Goal: Task Accomplishment & Management: Complete application form

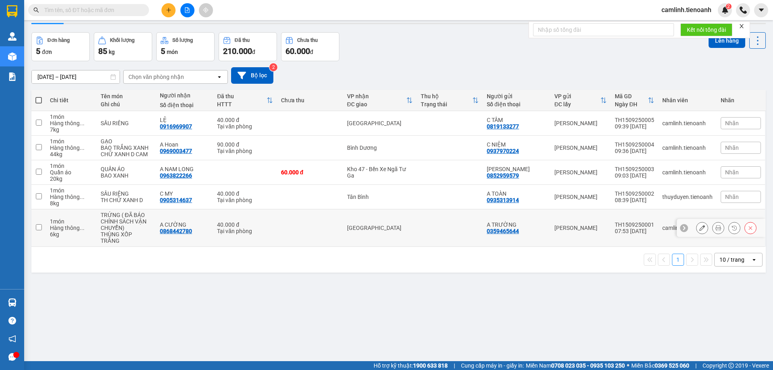
scroll to position [37, 0]
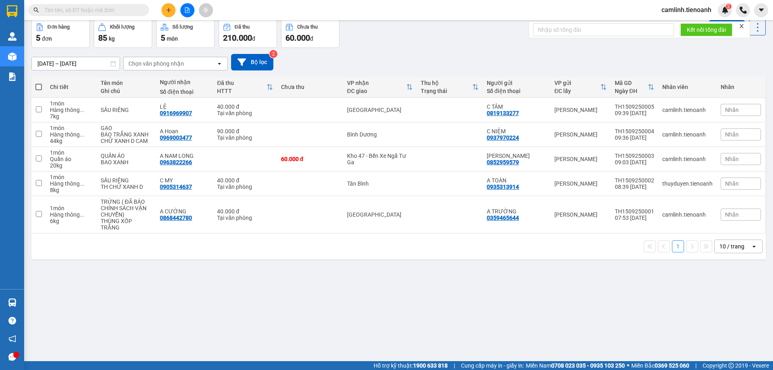
click at [724, 242] on div "10 / trang" at bounding box center [732, 246] width 25 height 8
click at [736, 327] on span "100 / trang" at bounding box center [729, 329] width 29 height 8
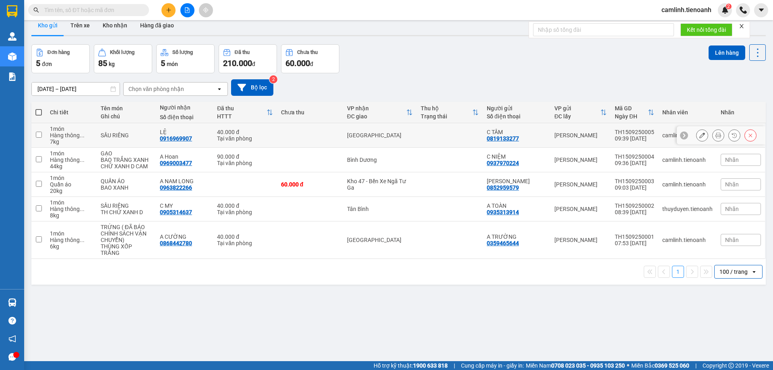
scroll to position [0, 0]
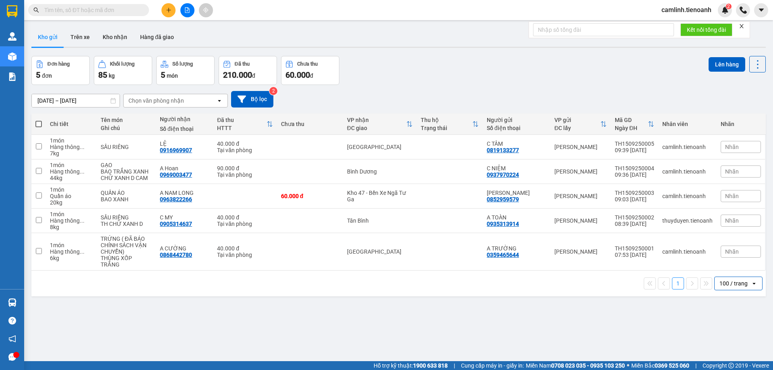
click at [107, 10] on input "text" at bounding box center [91, 10] width 95 height 9
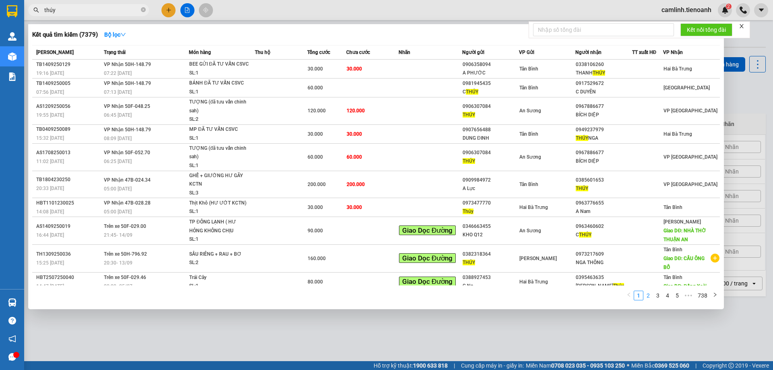
type input "thúy"
click at [648, 294] on link "2" at bounding box center [648, 295] width 9 height 9
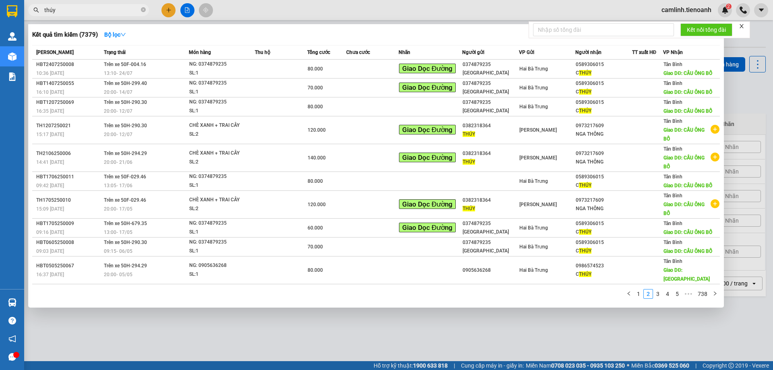
click at [112, 9] on input "thúy" at bounding box center [91, 10] width 95 height 9
click at [298, 6] on div at bounding box center [386, 185] width 773 height 370
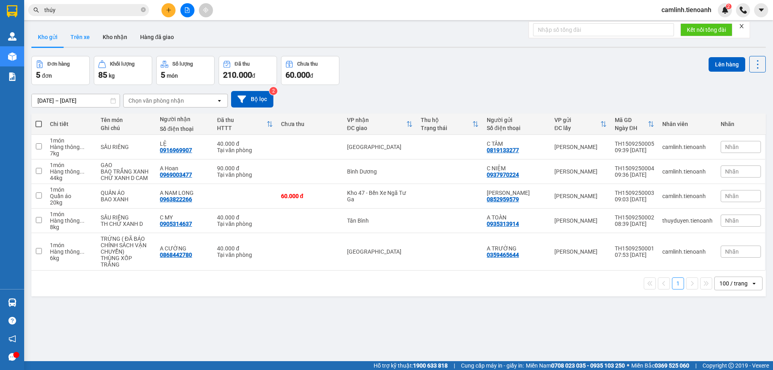
click at [73, 36] on button "Trên xe" at bounding box center [80, 36] width 32 height 19
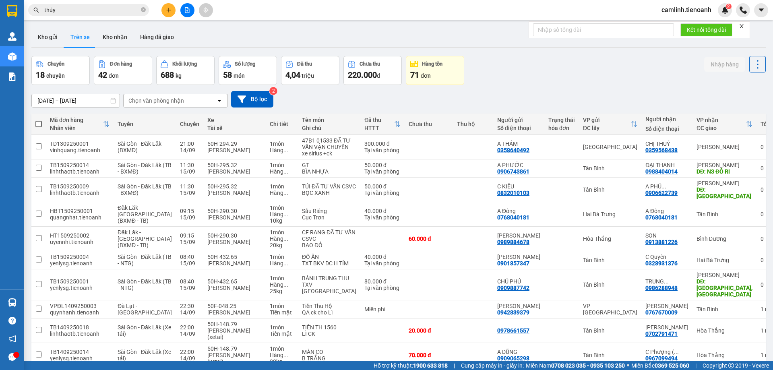
click at [92, 100] on input "[DATE] – [DATE]" at bounding box center [76, 100] width 88 height 13
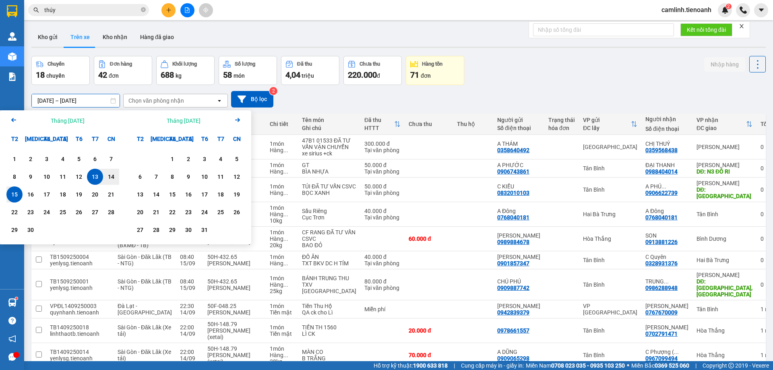
click at [16, 122] on icon "Arrow Left" at bounding box center [14, 120] width 10 height 10
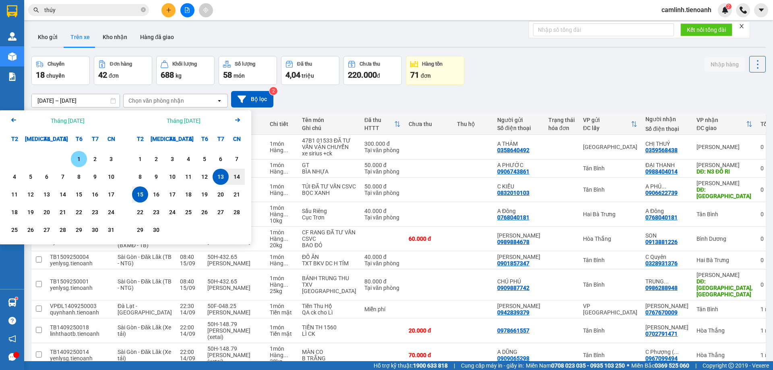
click at [77, 159] on div "1" at bounding box center [78, 159] width 11 height 10
click at [237, 119] on icon "Arrow Right" at bounding box center [238, 120] width 10 height 10
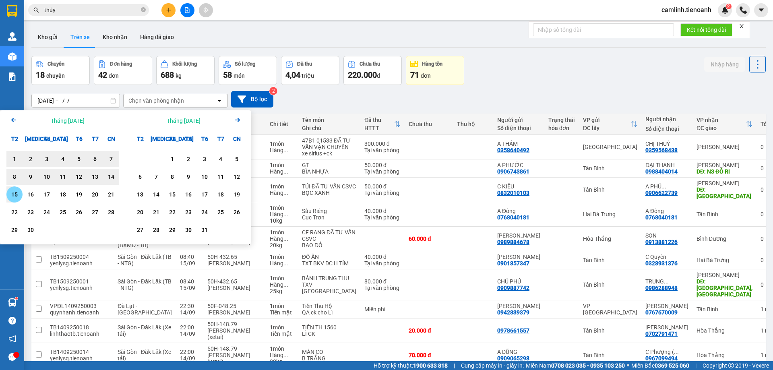
click at [16, 193] on div "15" at bounding box center [14, 195] width 11 height 10
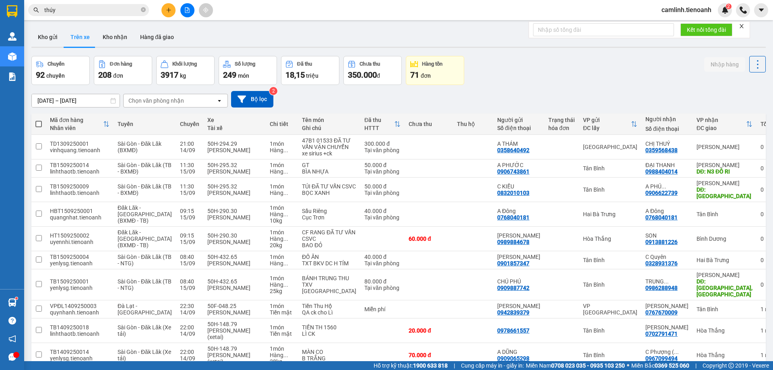
click at [73, 102] on input "[DATE] – [DATE]" at bounding box center [76, 100] width 88 height 13
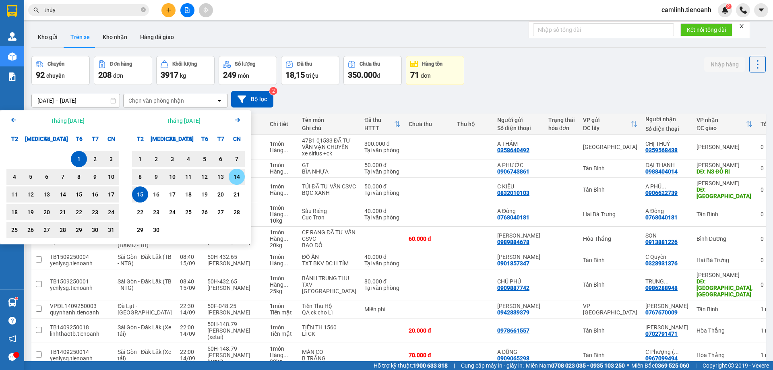
click at [232, 181] on div "14" at bounding box center [236, 177] width 11 height 10
click at [78, 154] on div "1" at bounding box center [79, 159] width 16 height 16
type input "[DATE] – [DATE]"
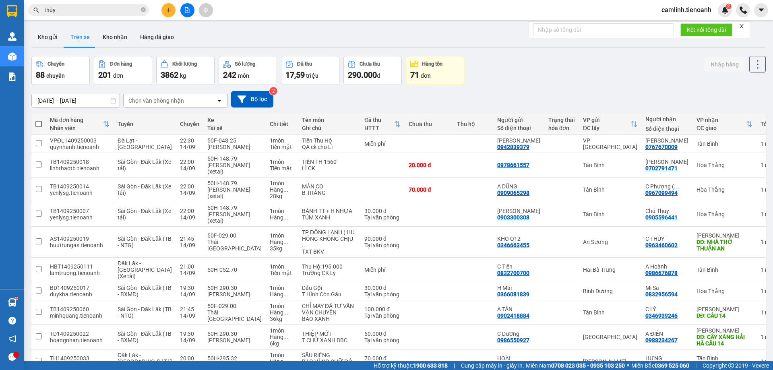
click at [181, 101] on div "Chọn văn phòng nhận" at bounding box center [156, 101] width 56 height 8
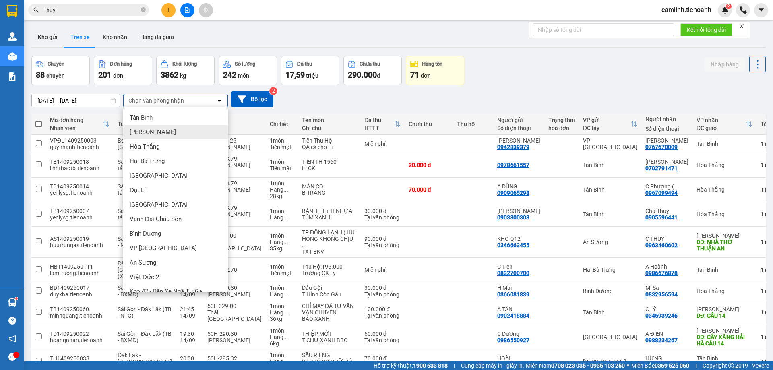
click at [155, 131] on div "[PERSON_NAME]" at bounding box center [175, 132] width 105 height 14
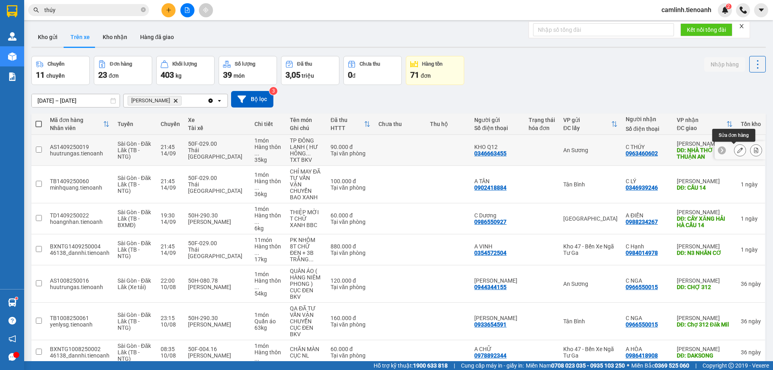
click at [737, 152] on icon at bounding box center [740, 150] width 6 height 6
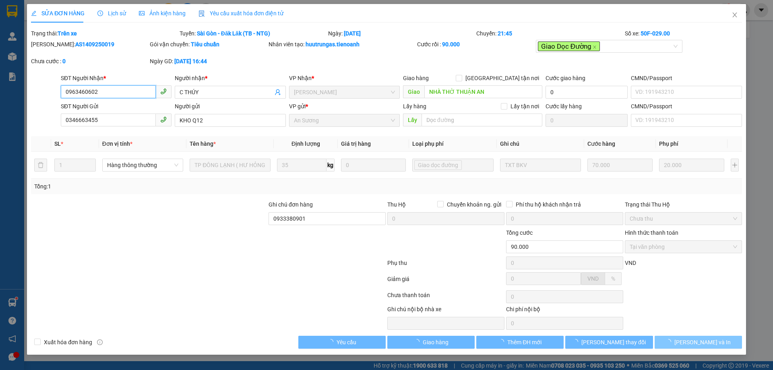
type input "0963460602"
type input "C THÚY"
type input "NHÀ THỜ THUẬN AN"
type input "0346663455"
type input "KHO Q12"
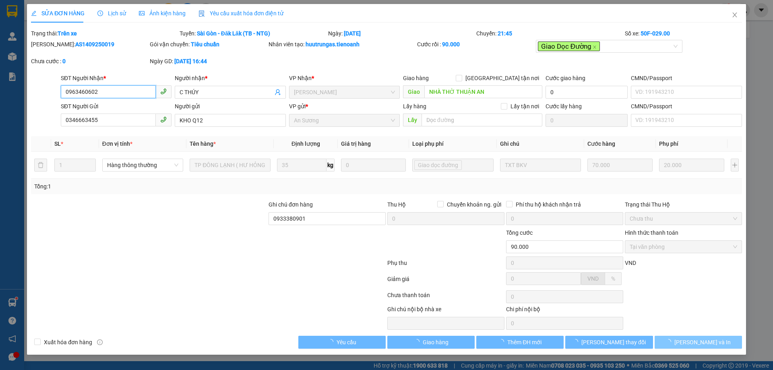
type input "0933380901"
type input "90.000"
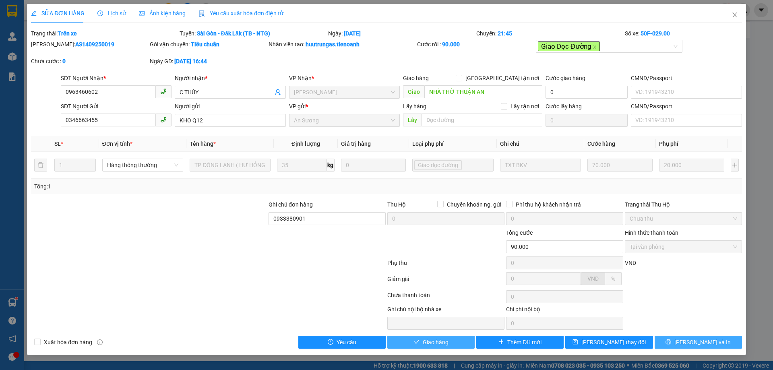
click at [455, 347] on button "Giao hàng" at bounding box center [430, 342] width 87 height 13
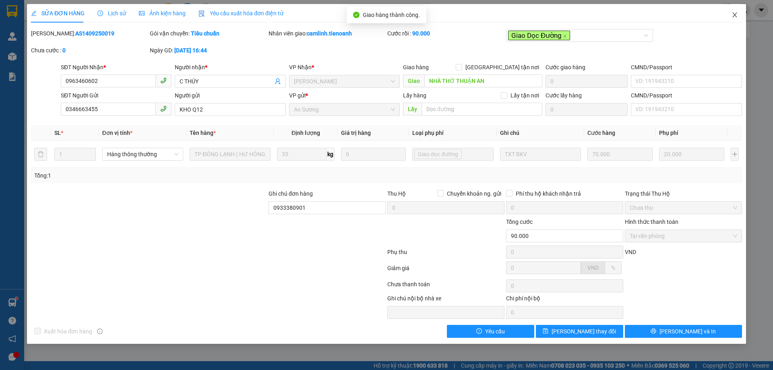
click at [732, 16] on icon "close" at bounding box center [735, 15] width 6 height 6
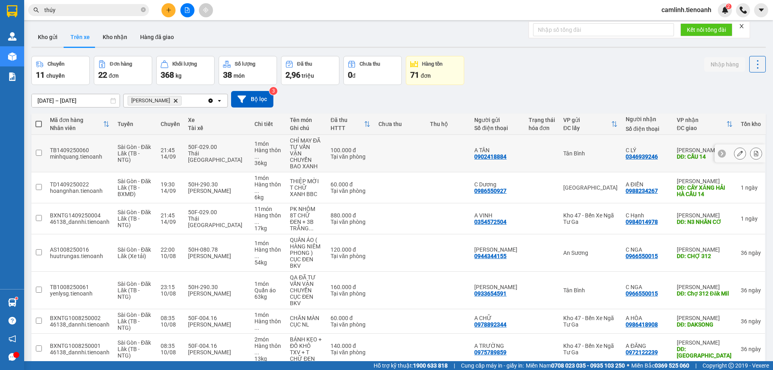
click at [737, 151] on icon at bounding box center [740, 154] width 6 height 6
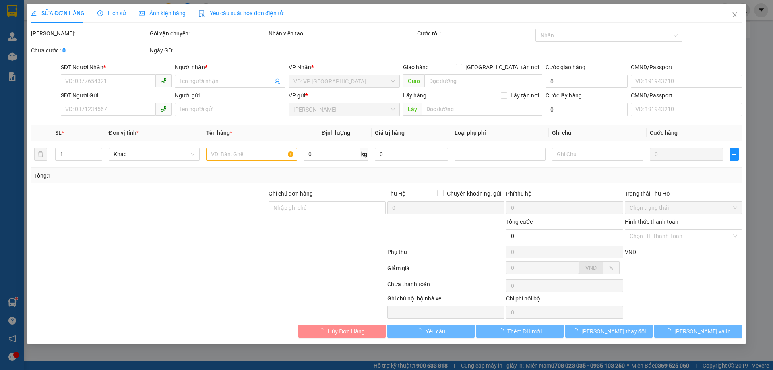
type input "0346939246"
type input "C LÝ"
type input "CẦU 14"
type input "0902418884"
type input "A TÂN"
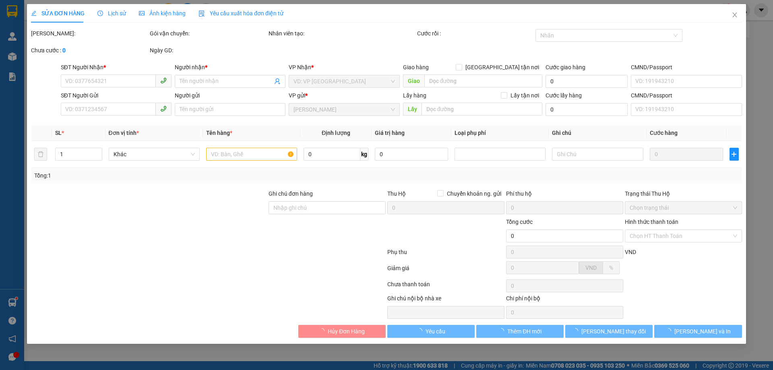
type input "100.000"
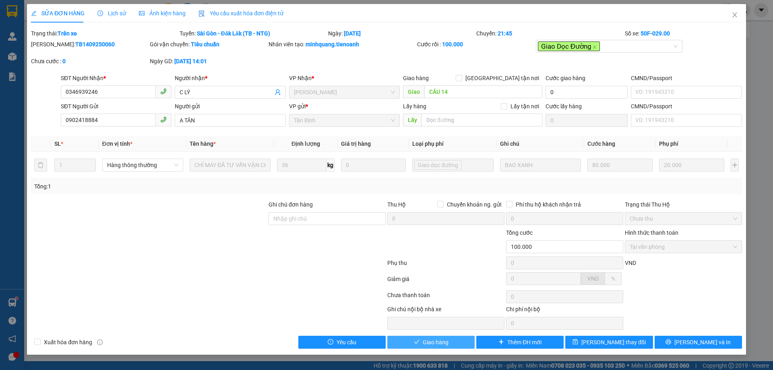
click at [427, 341] on span "Giao hàng" at bounding box center [436, 342] width 26 height 9
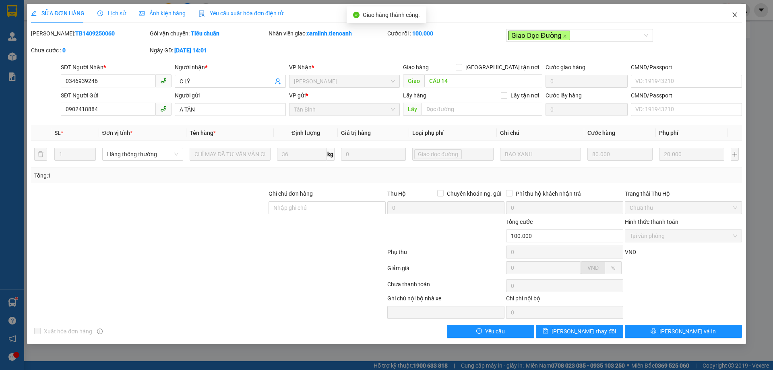
click at [734, 14] on icon "close" at bounding box center [734, 14] width 4 height 5
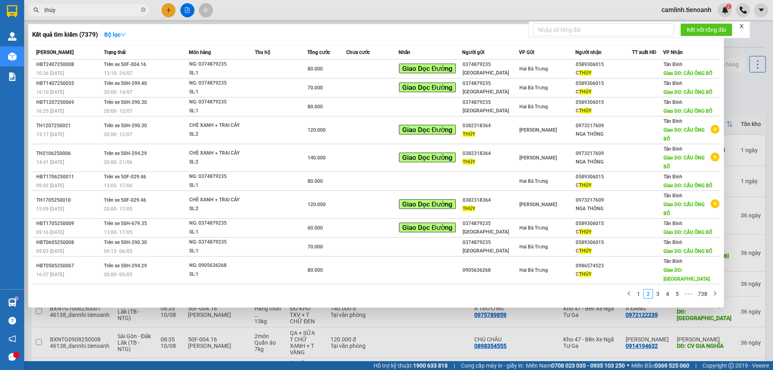
click at [130, 12] on input "thúy" at bounding box center [91, 10] width 95 height 9
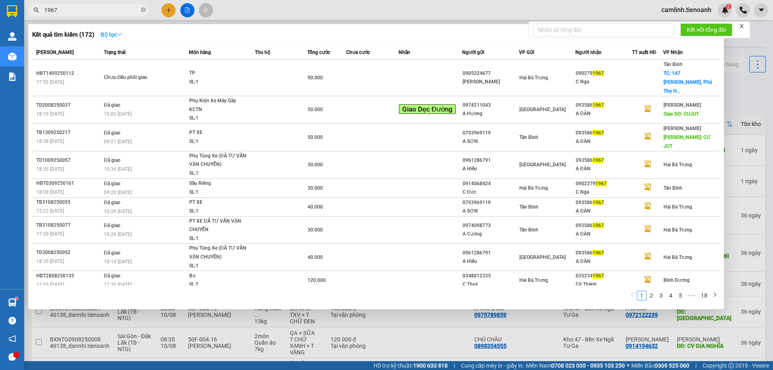
type input "1967"
click at [122, 33] on icon "down" at bounding box center [120, 35] width 6 height 6
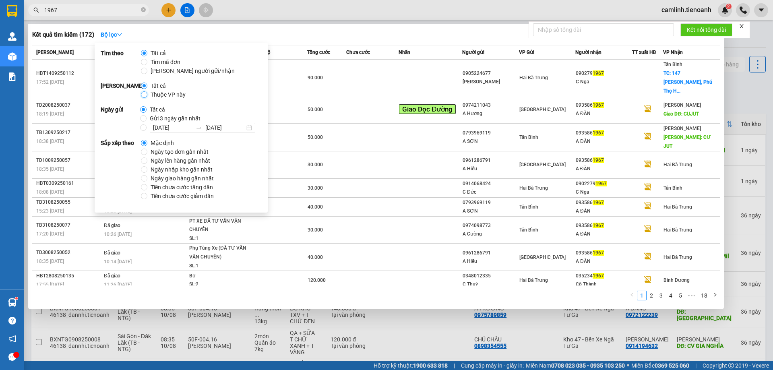
click at [145, 95] on input "Thuộc VP này" at bounding box center [144, 94] width 6 height 6
radio input "true"
radio input "false"
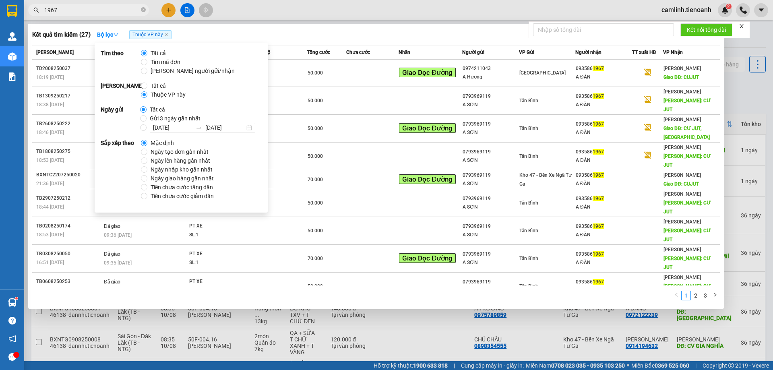
click at [325, 34] on div "Kết quả tìm kiếm ( 27 ) Bộ lọc Thuộc VP này" at bounding box center [376, 34] width 688 height 13
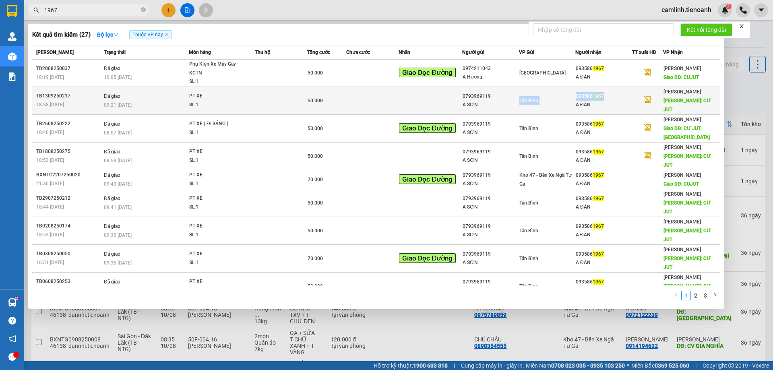
drag, startPoint x: 608, startPoint y: 83, endPoint x: 575, endPoint y: 88, distance: 33.8
click at [575, 88] on tr "TB1309250217 18:38 [DATE] Đã giao 09:21 [DATE] PT XE SL: 1 50.000 0793969119 [G…" at bounding box center [376, 101] width 688 height 28
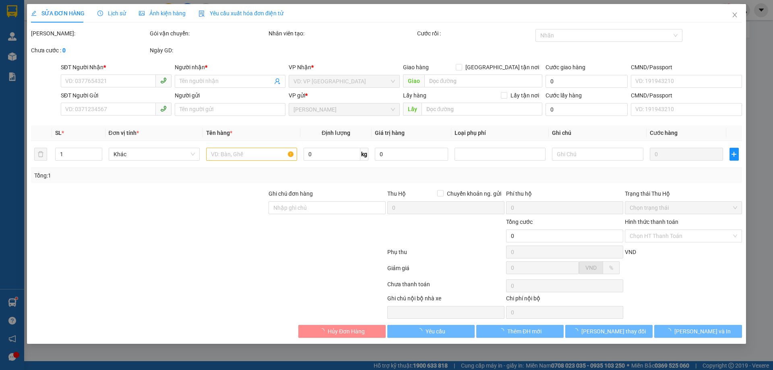
type input "0935861967"
type input "A ĐÀN"
type input "CƯ JUT"
type input "0793969119"
type input "A SƠN"
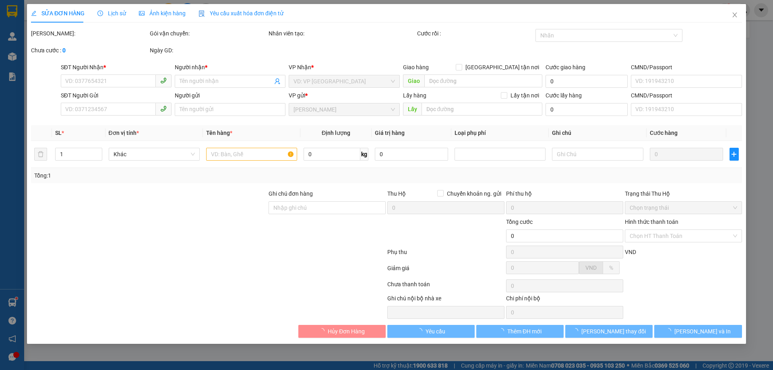
type input "50.000"
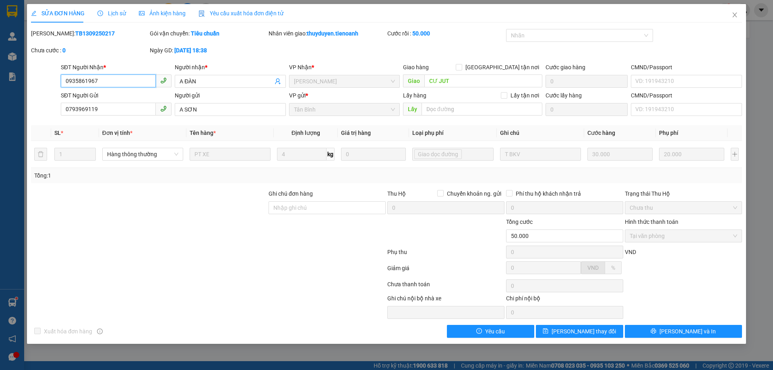
click at [124, 75] on input "0935861967" at bounding box center [108, 80] width 95 height 13
click at [126, 82] on input "0935861967" at bounding box center [108, 80] width 95 height 13
click at [732, 17] on icon "close" at bounding box center [735, 15] width 6 height 6
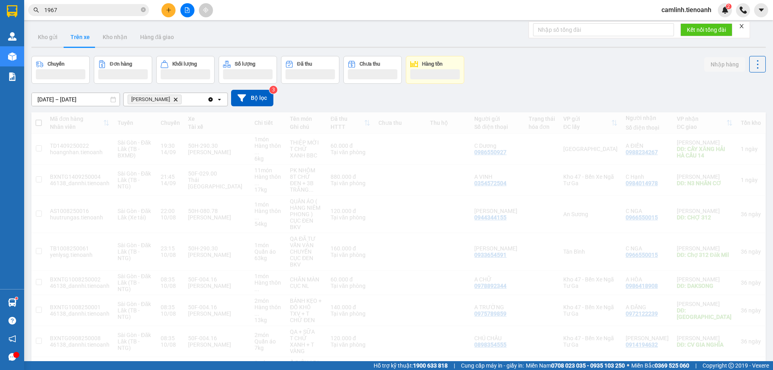
click at [89, 10] on input "1967" at bounding box center [91, 10] width 95 height 9
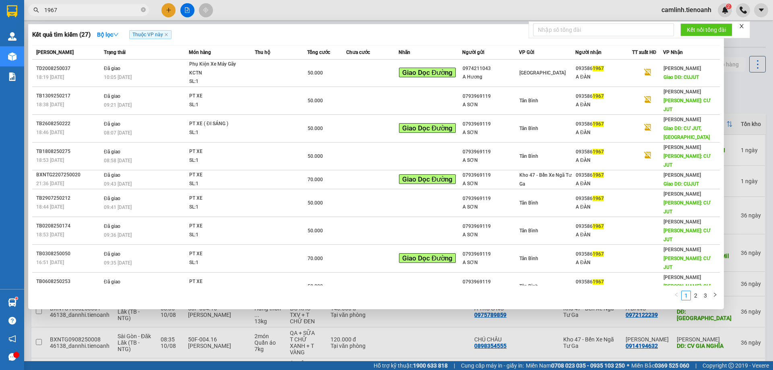
click at [89, 10] on input "1967" at bounding box center [91, 10] width 95 height 9
paste input "093586"
type input "0935861967"
click at [705, 291] on link "2" at bounding box center [705, 295] width 9 height 9
click at [695, 291] on link "1" at bounding box center [695, 295] width 9 height 9
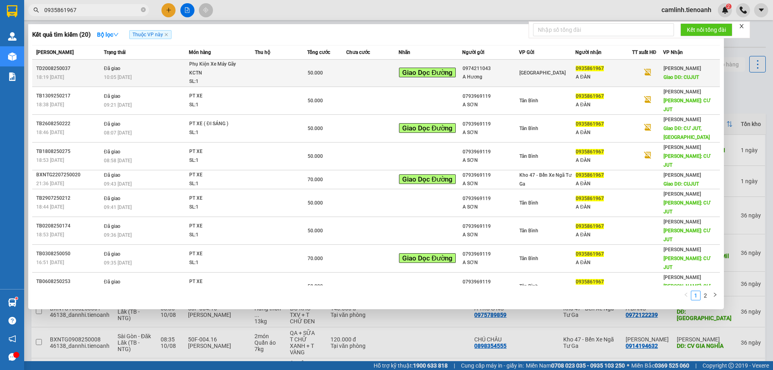
click at [291, 73] on td at bounding box center [281, 73] width 52 height 27
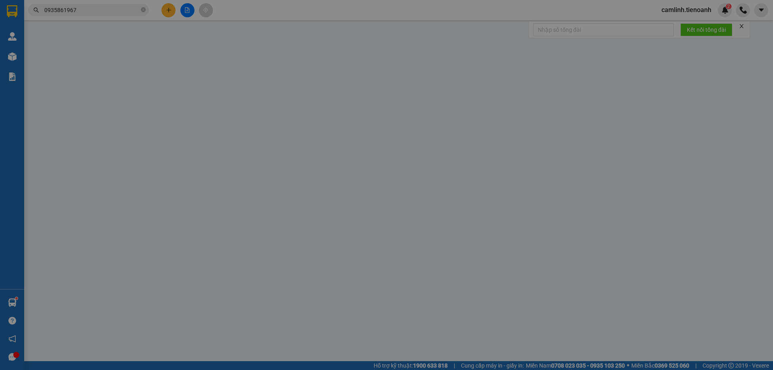
type input "0935861967"
type input "A ĐÀN"
type input "CUJUT"
type input "0974211043"
type input "A Hương"
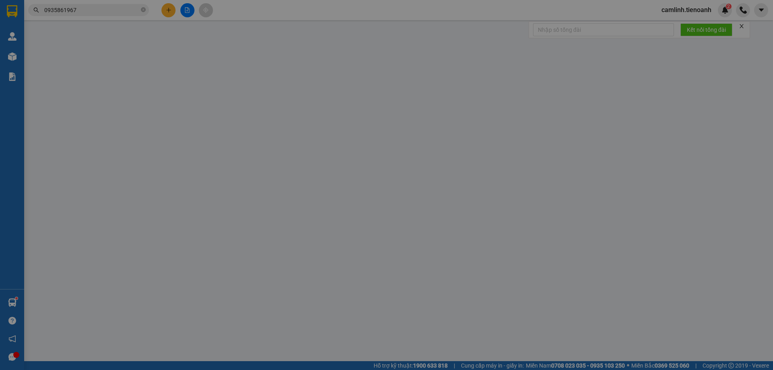
type input "50.000"
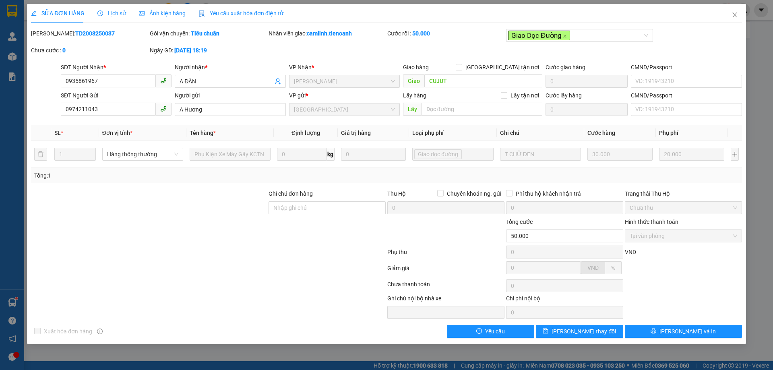
click at [108, 10] on span "Lịch sử" at bounding box center [111, 13] width 29 height 6
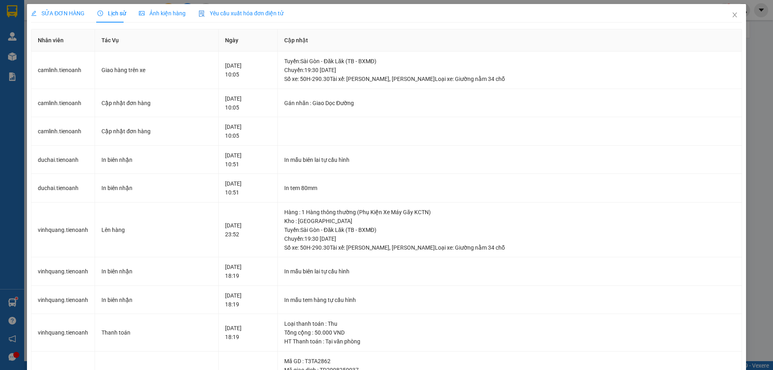
click at [62, 13] on span "SỬA ĐƠN HÀNG" at bounding box center [58, 13] width 54 height 6
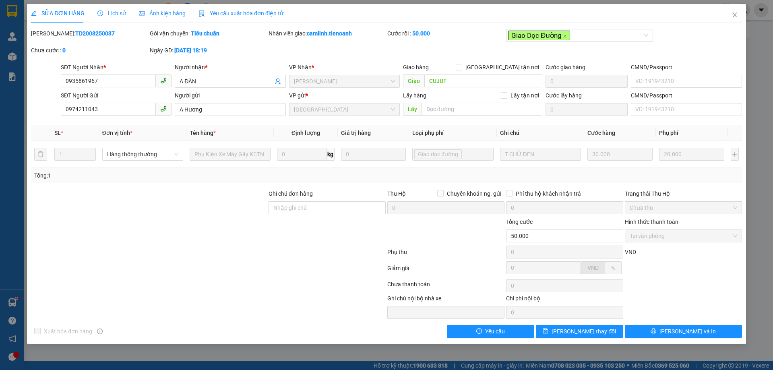
click at [308, 278] on div at bounding box center [208, 286] width 356 height 16
click at [114, 53] on div "Chưa cước : 0" at bounding box center [89, 50] width 117 height 9
click at [736, 12] on span "Close" at bounding box center [735, 15] width 23 height 23
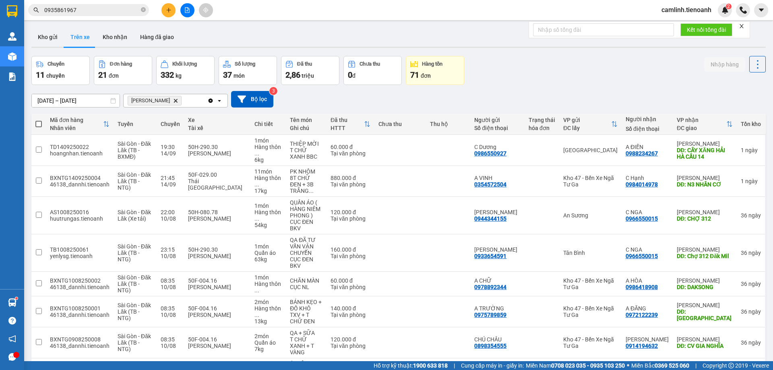
click at [95, 10] on input "0935861967" at bounding box center [91, 10] width 95 height 9
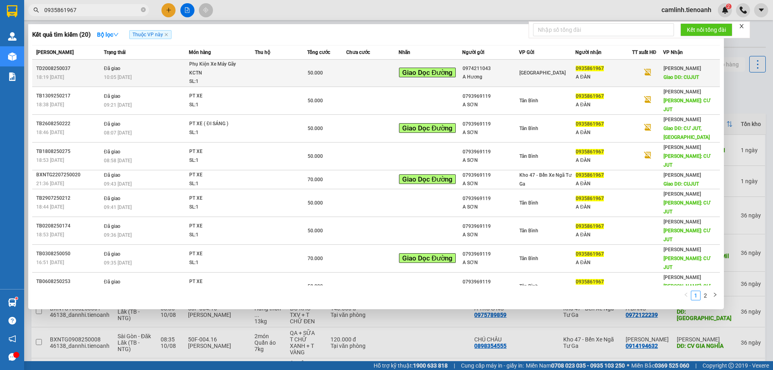
click at [270, 70] on td at bounding box center [281, 73] width 52 height 27
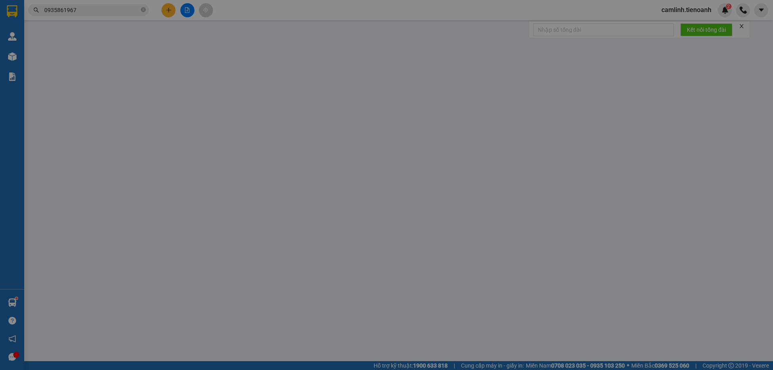
type input "0935861967"
type input "A ĐÀN"
type input "CUJUT"
type input "0974211043"
type input "A Hương"
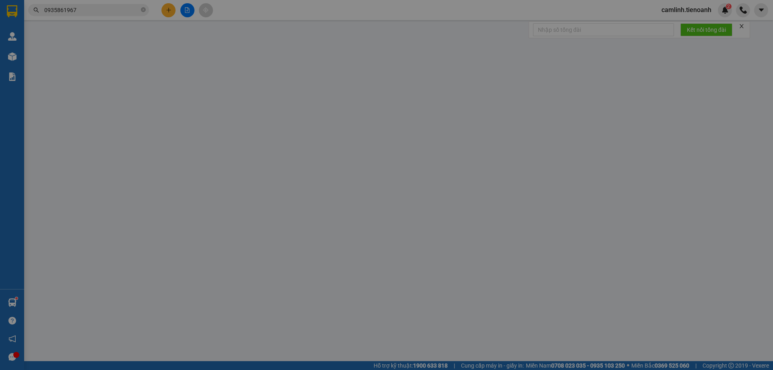
type input "50.000"
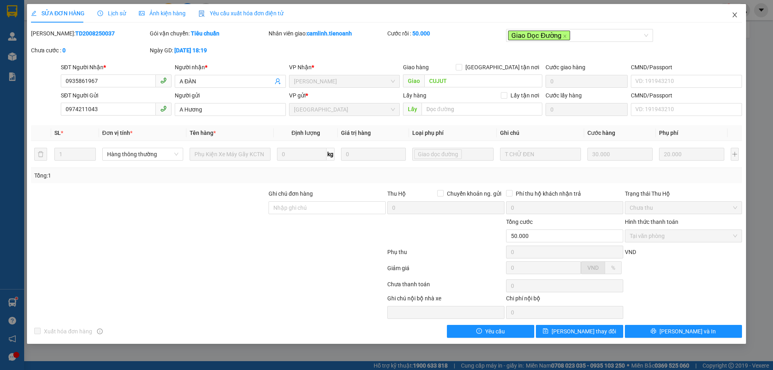
click at [734, 14] on icon "close" at bounding box center [735, 15] width 6 height 6
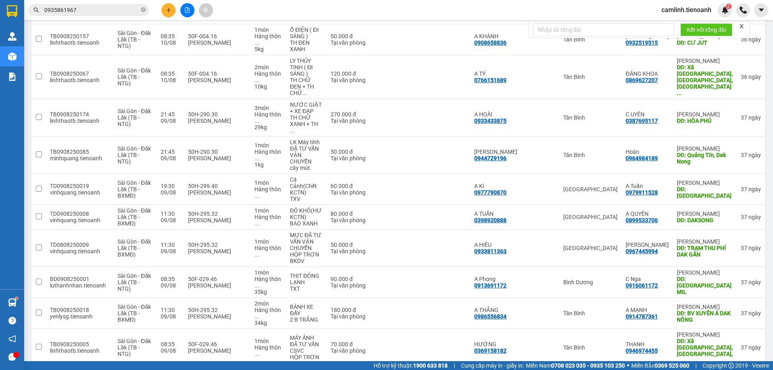
scroll to position [387, 0]
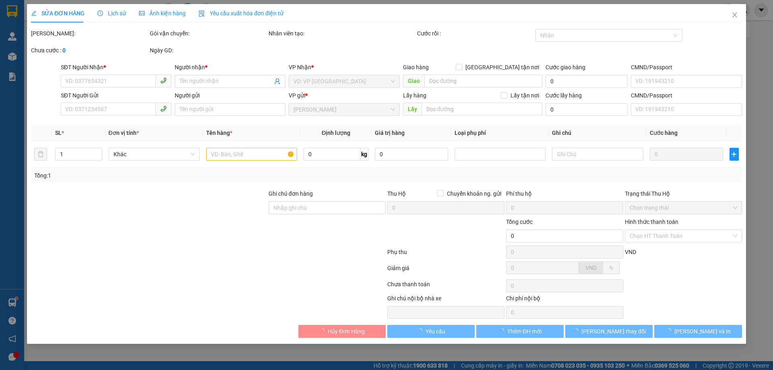
type input "0964466152"
type input "[PERSON_NAME]"
type input "N3 ĐỒI THÔNG"
type input "0989612826"
type input "CHỊ [PERSON_NAME]"
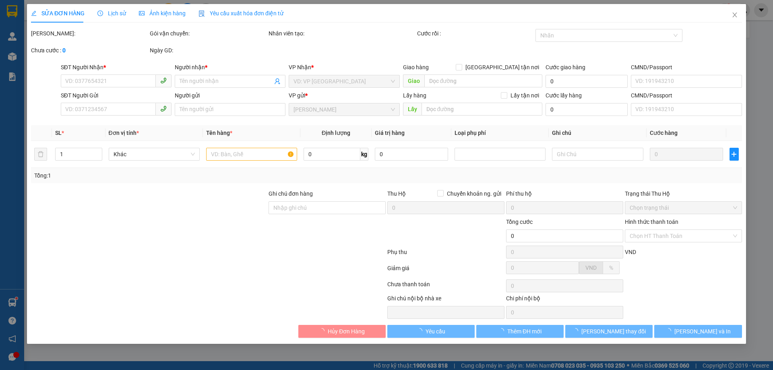
type input "80.000"
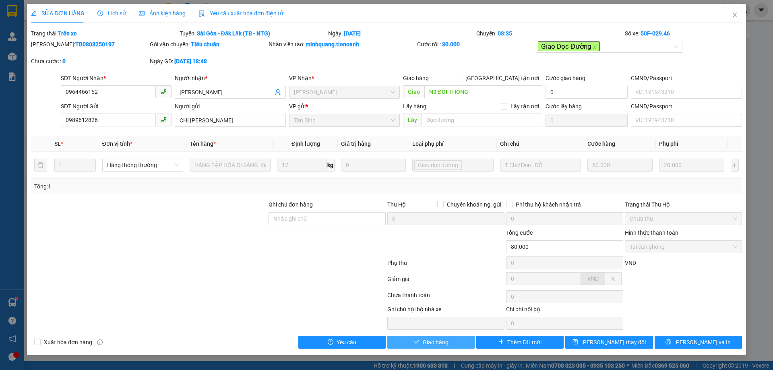
click at [427, 345] on span "Giao hàng" at bounding box center [436, 342] width 26 height 9
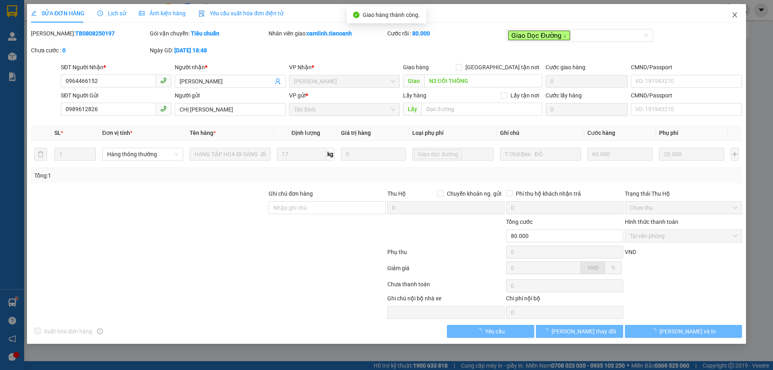
click at [732, 13] on icon "close" at bounding box center [735, 15] width 6 height 6
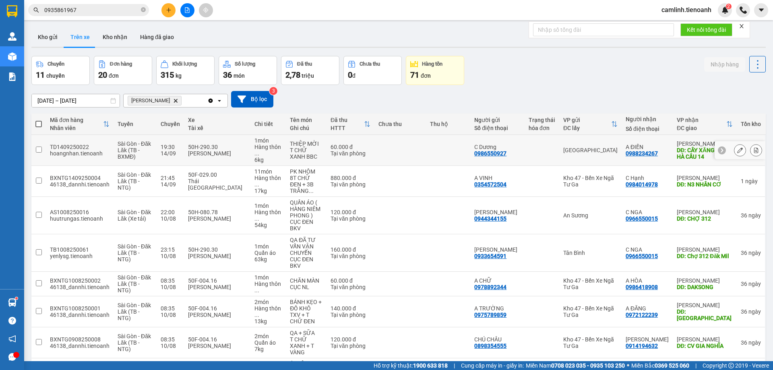
click at [737, 147] on icon at bounding box center [740, 150] width 6 height 6
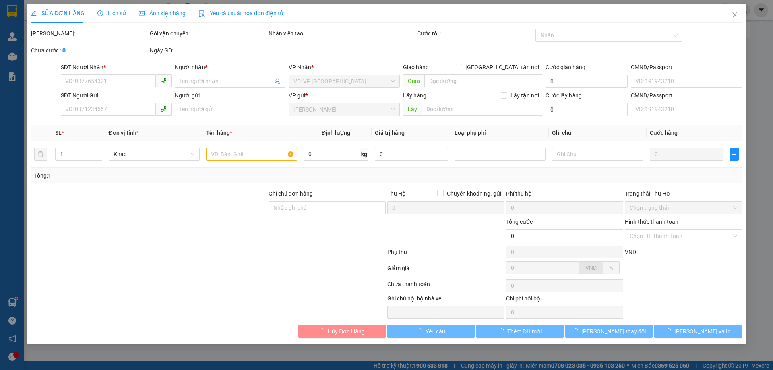
type input "0988234267"
type input "A ĐIẾN"
type input "CÂY XĂNG HẢI HÀ CẦU 14"
type input "0986550927"
type input "C Dương"
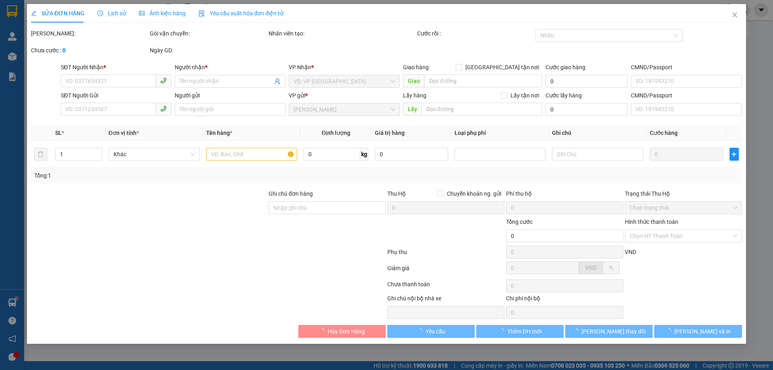
type input "60.000"
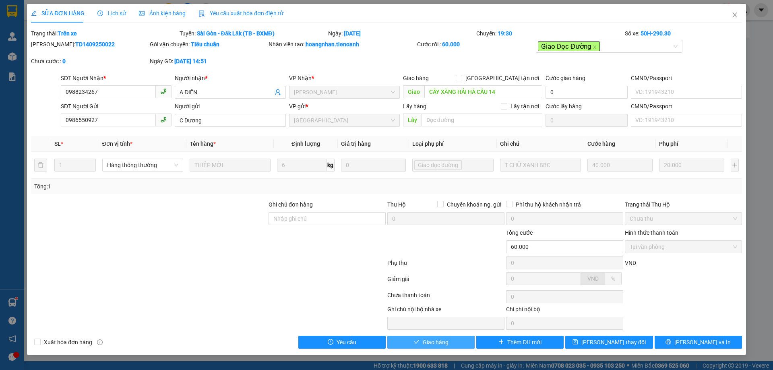
click at [406, 342] on button "Giao hàng" at bounding box center [430, 342] width 87 height 13
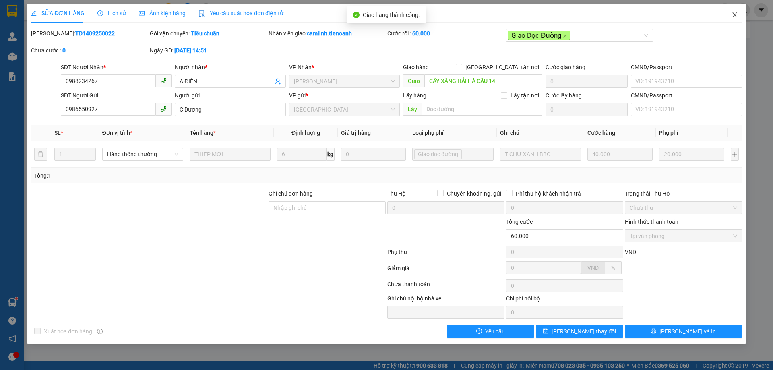
click at [734, 12] on icon "close" at bounding box center [735, 15] width 6 height 6
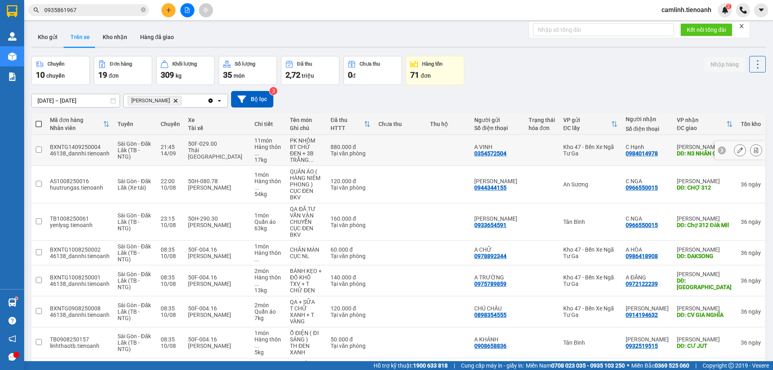
click at [737, 147] on icon at bounding box center [740, 150] width 6 height 6
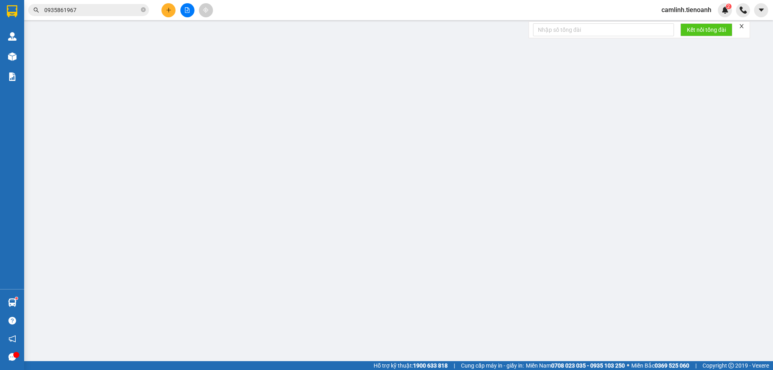
type input "0984014978"
type input "C Hạnh"
type input "N3 NHÂN CƠ"
type input "0354572504"
type input "A VINH"
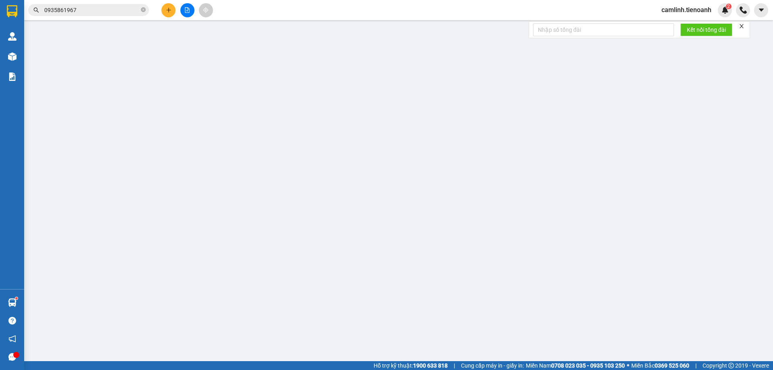
type input "880.000"
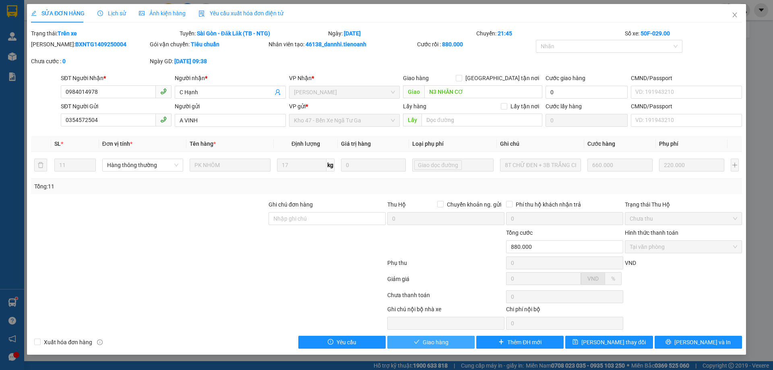
click at [419, 342] on icon "check" at bounding box center [417, 342] width 6 height 6
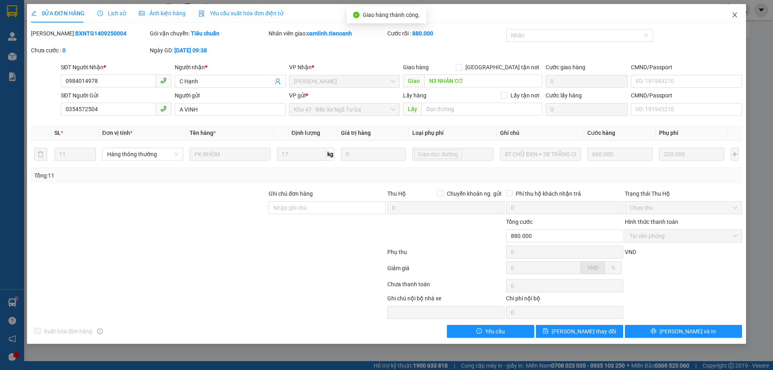
click at [734, 13] on icon "close" at bounding box center [735, 15] width 6 height 6
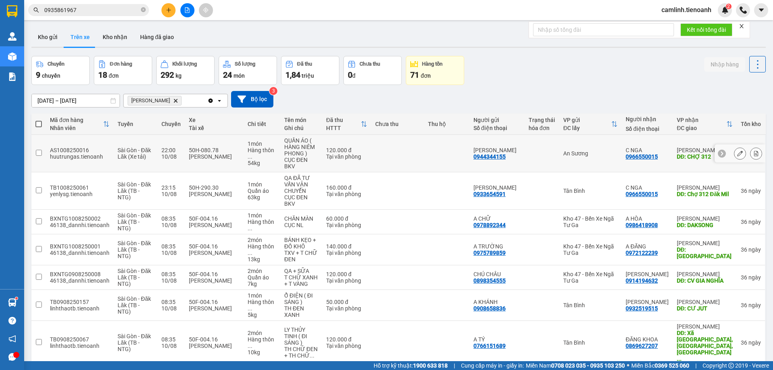
click at [734, 151] on div at bounding box center [740, 153] width 12 height 12
click at [737, 151] on icon at bounding box center [740, 154] width 6 height 6
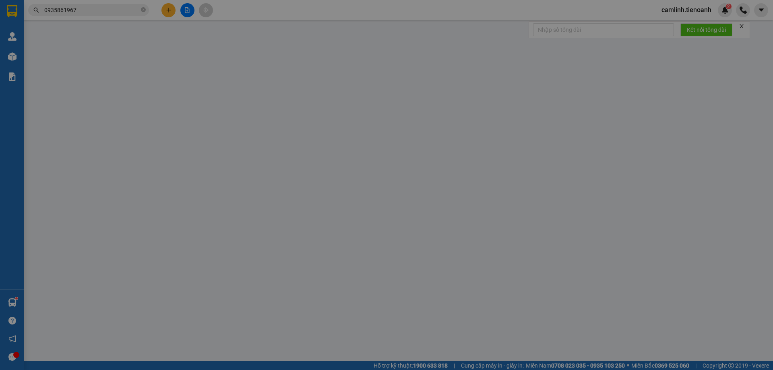
type input "0966550015"
type input "C NGA"
type input "CHỢ 312"
type input "0944344155"
type input "[PERSON_NAME]"
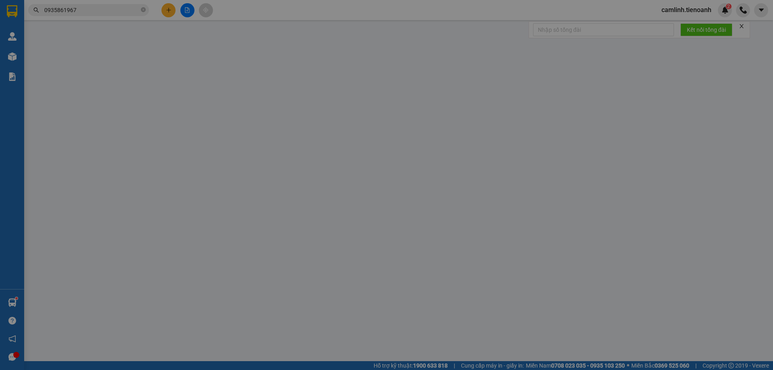
type input "120.000"
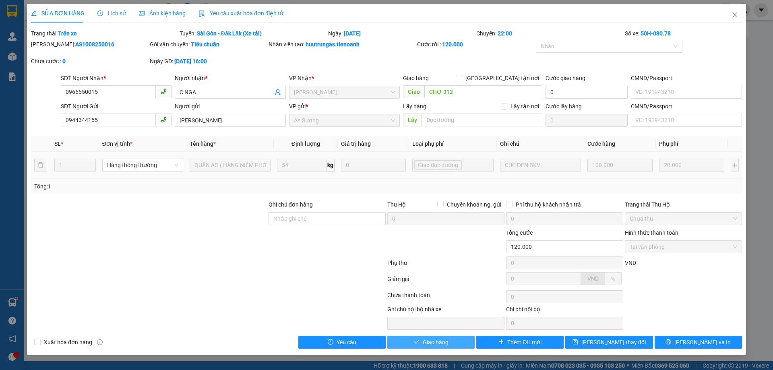
click at [438, 341] on span "Giao hàng" at bounding box center [436, 342] width 26 height 9
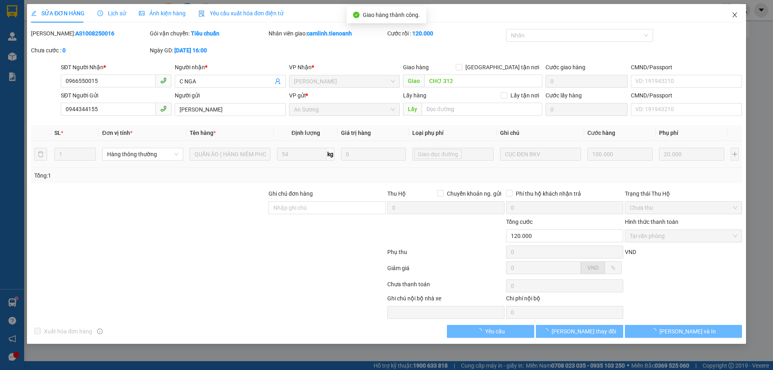
click at [733, 14] on icon "close" at bounding box center [735, 15] width 6 height 6
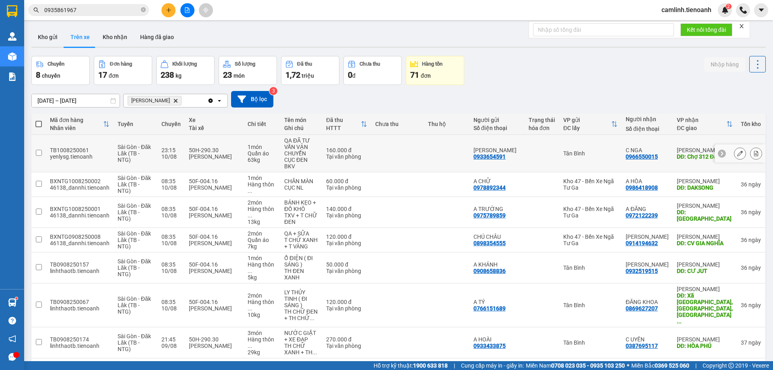
click at [737, 151] on icon at bounding box center [740, 154] width 6 height 6
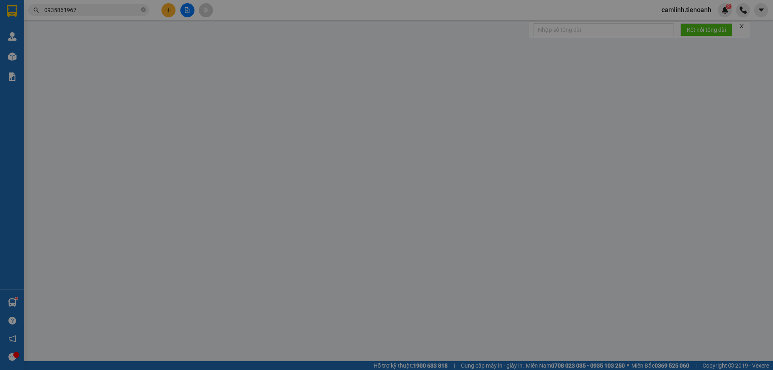
type input "0966550015"
type input "C NGA"
type input "Chợ 312 Đăk Mil"
type input "0933654591"
type input "[PERSON_NAME]"
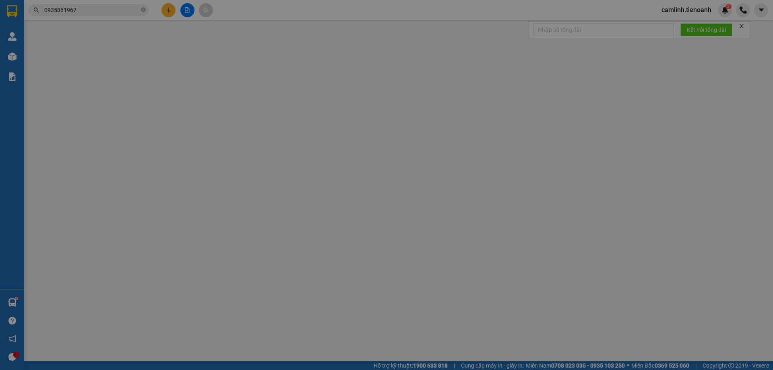
type input "CHO ĐI CHUYẾN TRỄ"
type input "160.000"
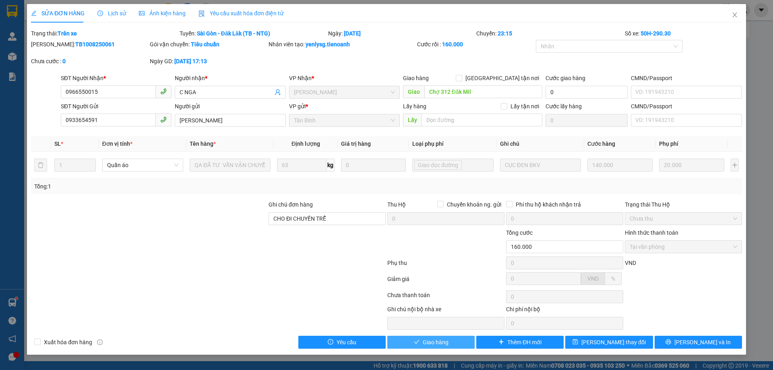
click at [429, 339] on span "Giao hàng" at bounding box center [436, 342] width 26 height 9
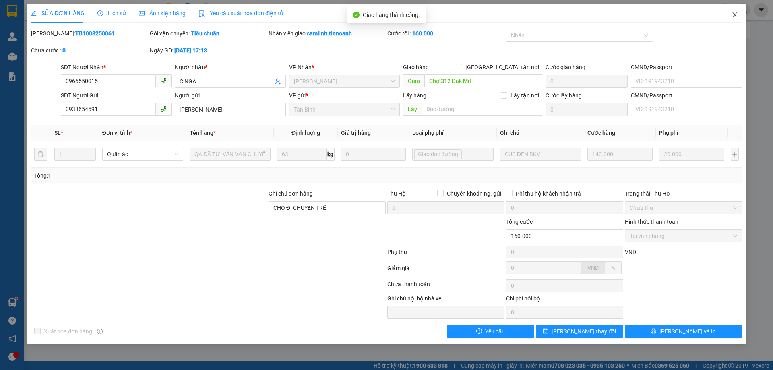
click at [732, 14] on icon "close" at bounding box center [735, 15] width 6 height 6
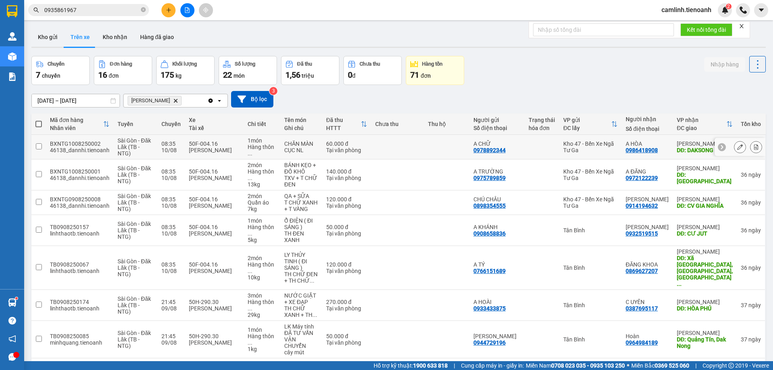
click at [734, 143] on button at bounding box center [739, 147] width 11 height 14
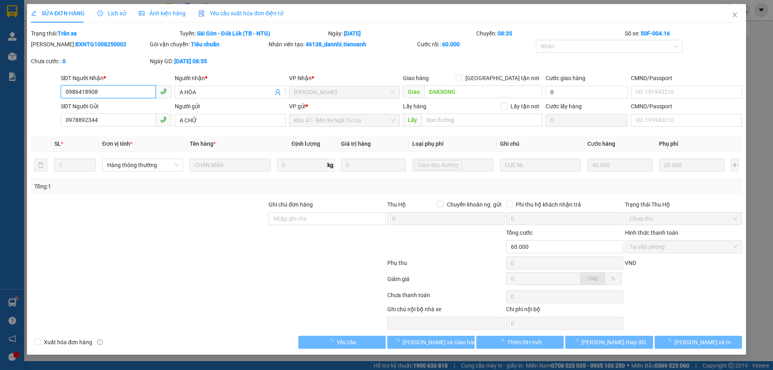
type input "0986418908"
type input "A HÒA"
type input "DAKSONG"
type input "0978892344"
type input "A CHỮ"
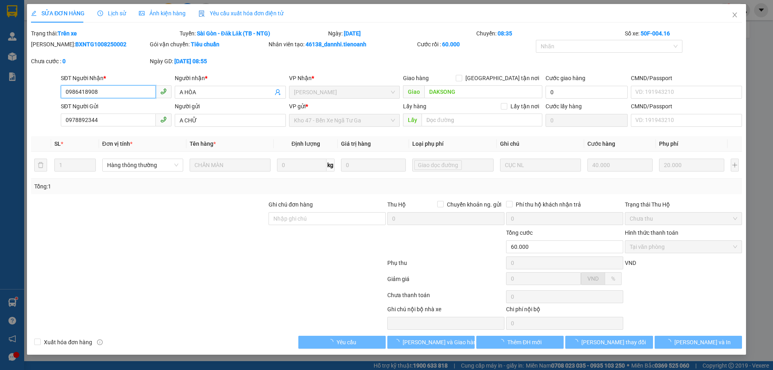
type input "60.000"
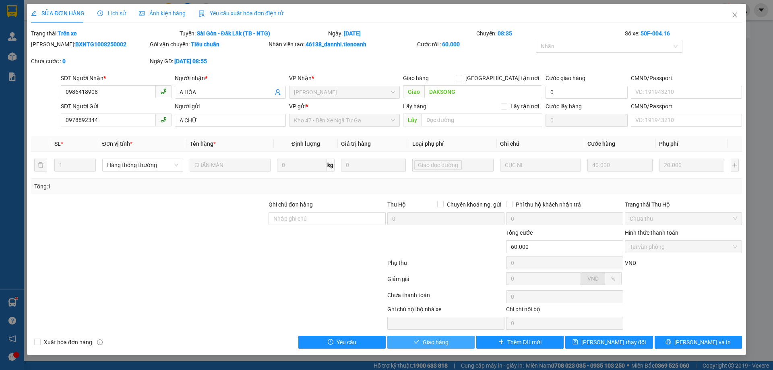
click at [459, 339] on button "Giao hàng" at bounding box center [430, 342] width 87 height 13
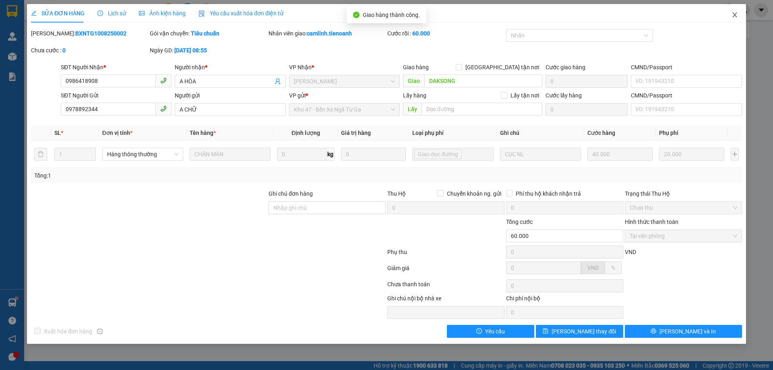
click at [734, 15] on icon "close" at bounding box center [735, 15] width 6 height 6
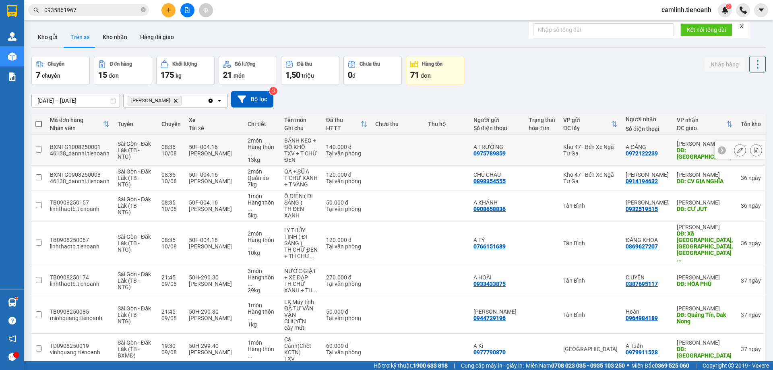
click at [734, 150] on button at bounding box center [739, 150] width 11 height 14
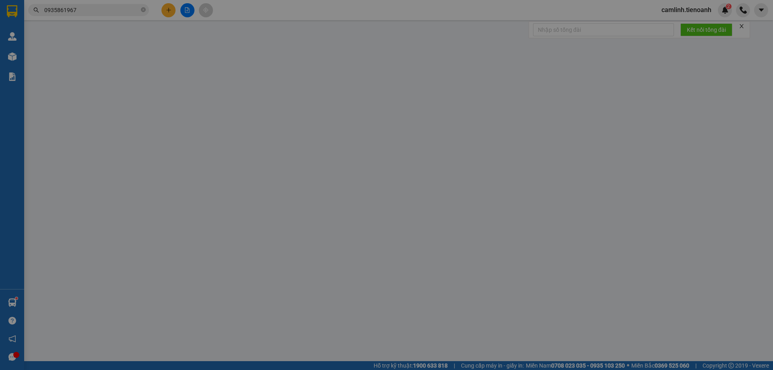
type input "0972122239"
type input "A ĐĂNG"
type input "[GEOGRAPHIC_DATA]"
type input "0975789859"
type input "A TRƯỜNG"
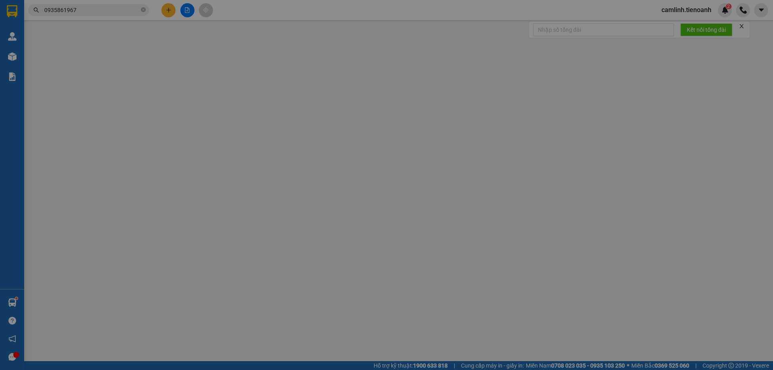
type input "140.000"
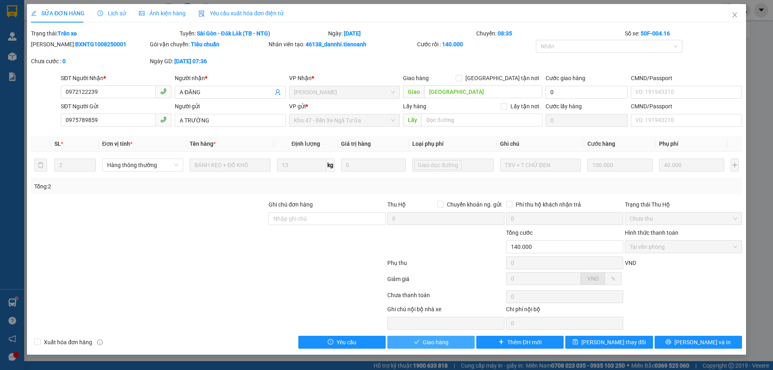
click at [423, 340] on span "Giao hàng" at bounding box center [436, 342] width 26 height 9
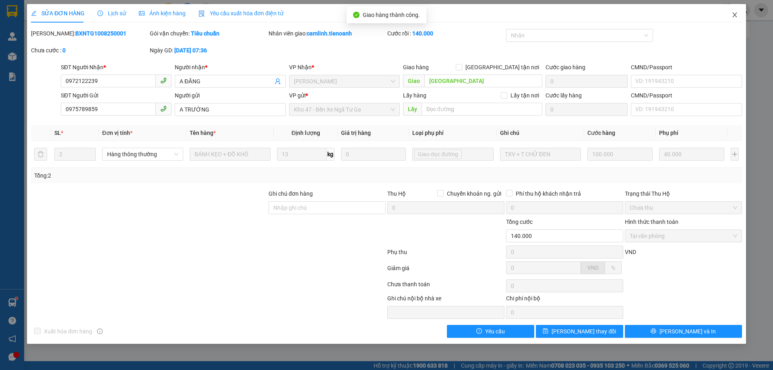
click at [734, 18] on icon "close" at bounding box center [735, 15] width 6 height 6
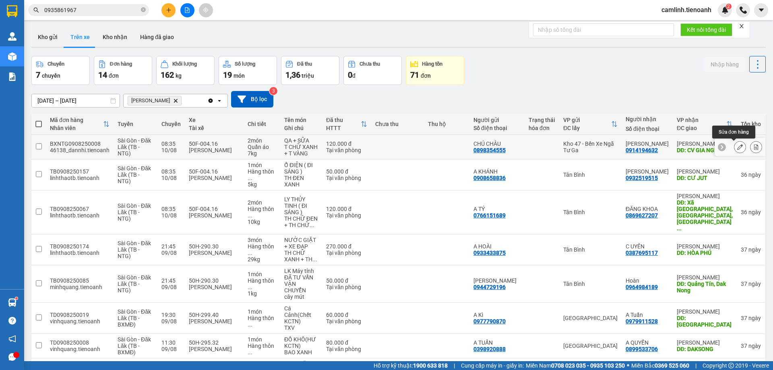
click at [737, 146] on icon at bounding box center [740, 147] width 6 height 6
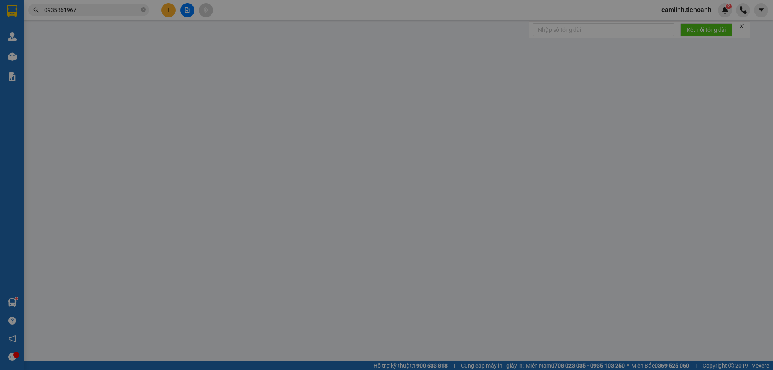
type input "0914194632"
type input "[PERSON_NAME]"
type input "CV GIA NGHĨA"
type input "0898354555"
type input "CHÚ CHÂU"
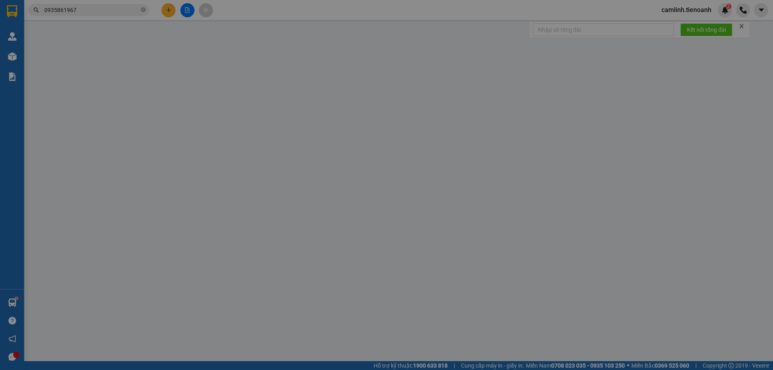
type input "120.000"
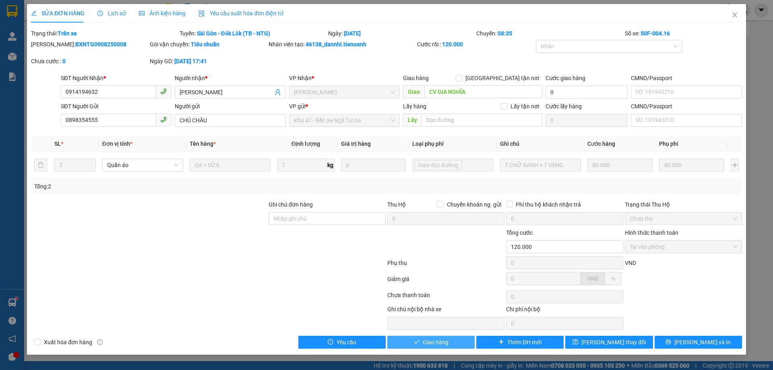
click at [444, 344] on span "Giao hàng" at bounding box center [436, 342] width 26 height 9
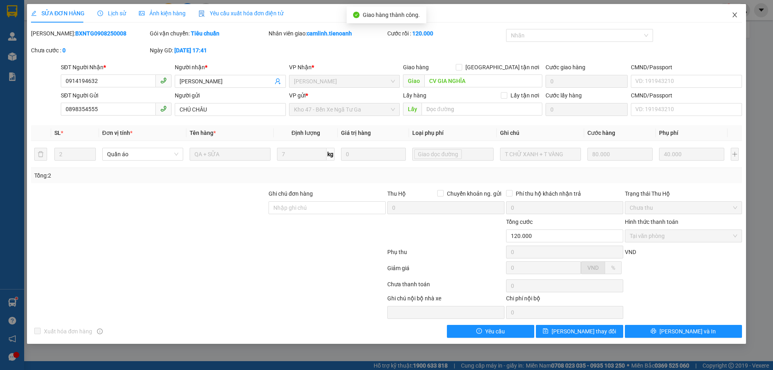
click at [734, 11] on span "Close" at bounding box center [735, 15] width 23 height 23
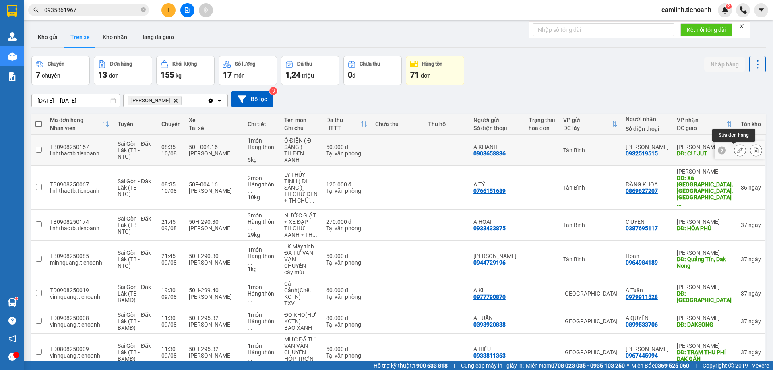
click at [737, 149] on icon at bounding box center [740, 150] width 6 height 6
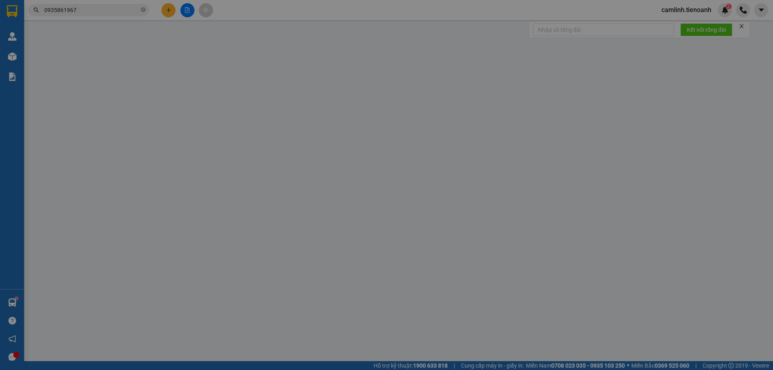
type input "0932519515"
type input "[PERSON_NAME]"
type input "CƯ JUT"
type input "0908658836"
type input "A KHÁNH"
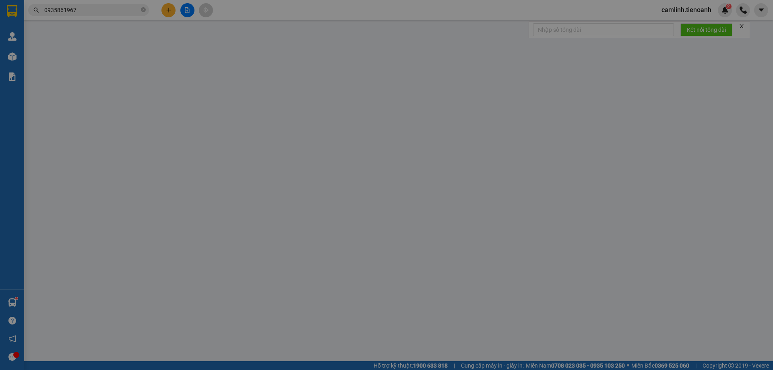
type input "50.000"
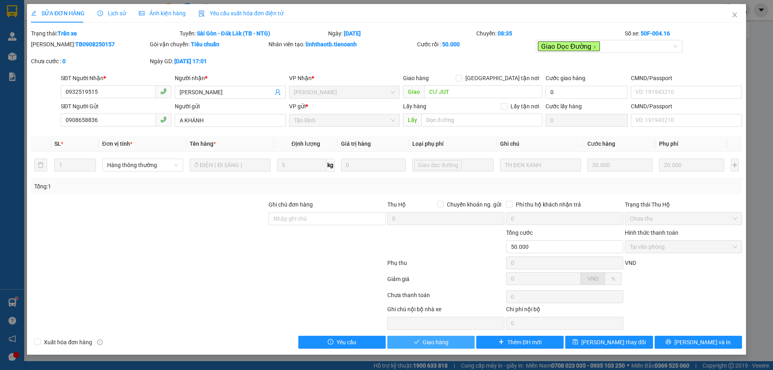
click at [449, 341] on button "Giao hàng" at bounding box center [430, 342] width 87 height 13
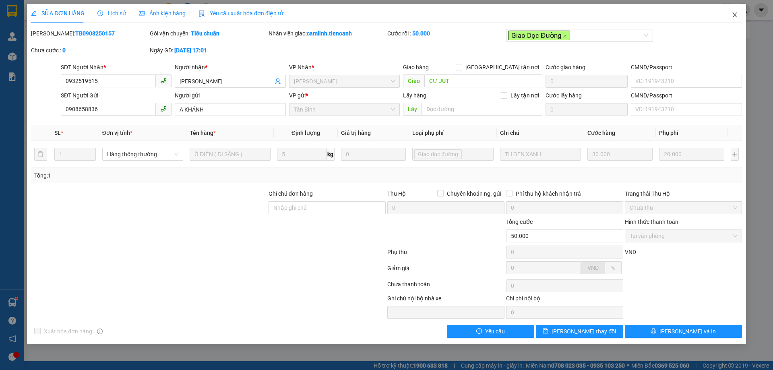
click at [734, 16] on icon "close" at bounding box center [735, 15] width 6 height 6
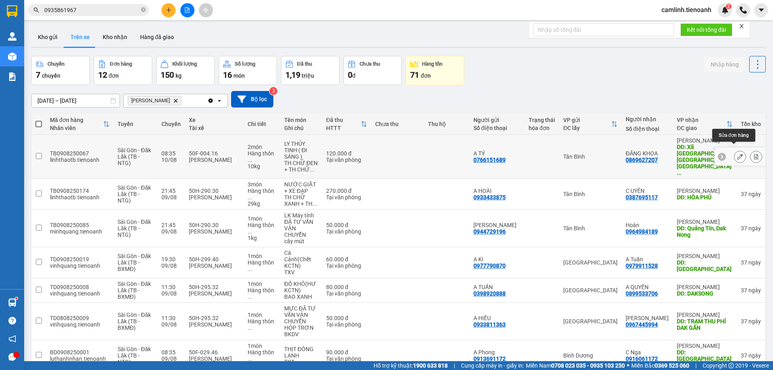
click at [737, 154] on icon at bounding box center [740, 157] width 6 height 6
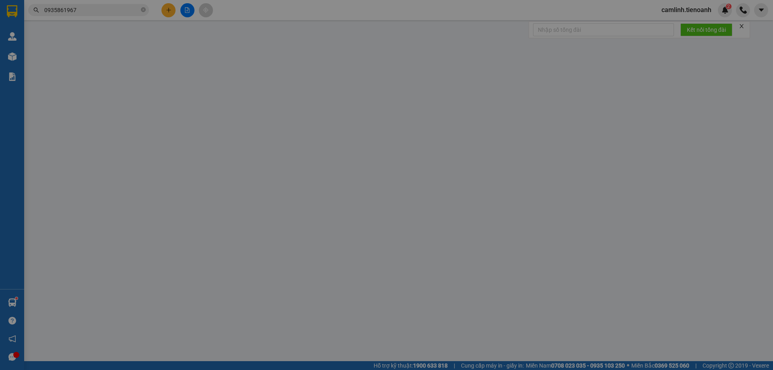
type input "0869627207"
type input "ĐĂNG KHOA"
type input "Xã [GEOGRAPHIC_DATA], [GEOGRAPHIC_DATA], [GEOGRAPHIC_DATA]"
type input "0766151689"
type input "A TÝ"
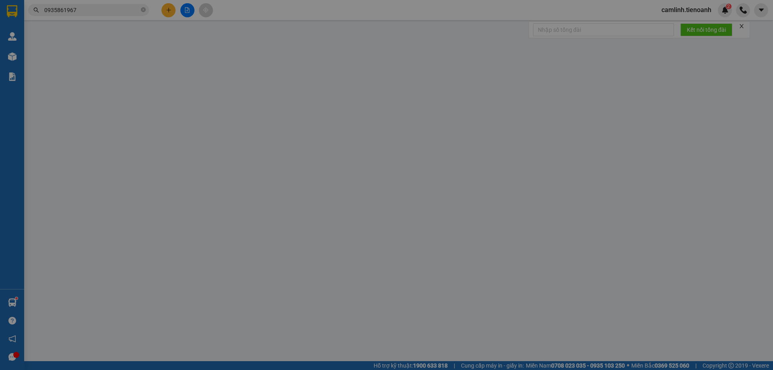
type input "120.000"
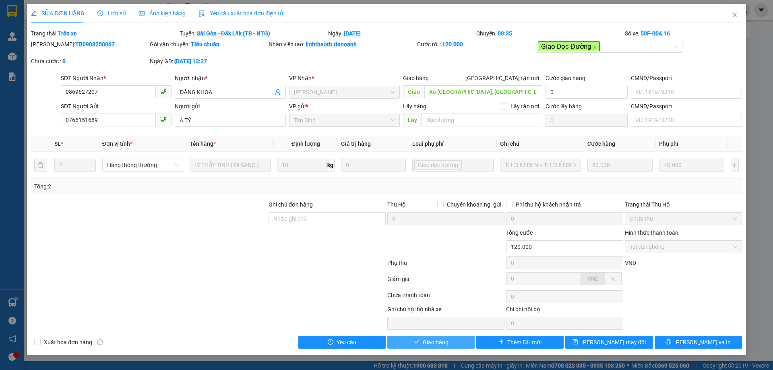
click at [457, 343] on button "Giao hàng" at bounding box center [430, 342] width 87 height 13
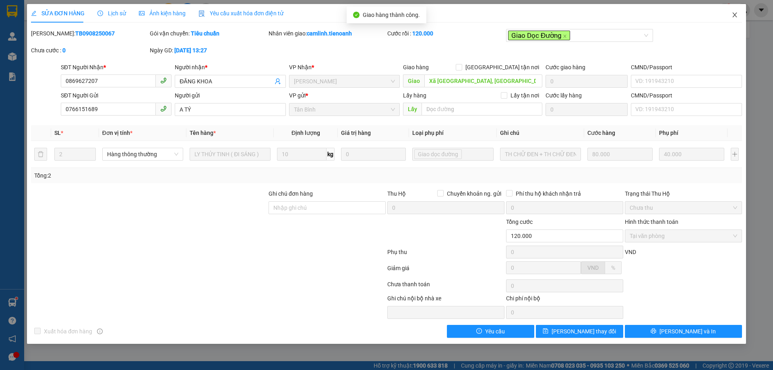
click at [736, 17] on icon "close" at bounding box center [734, 14] width 4 height 5
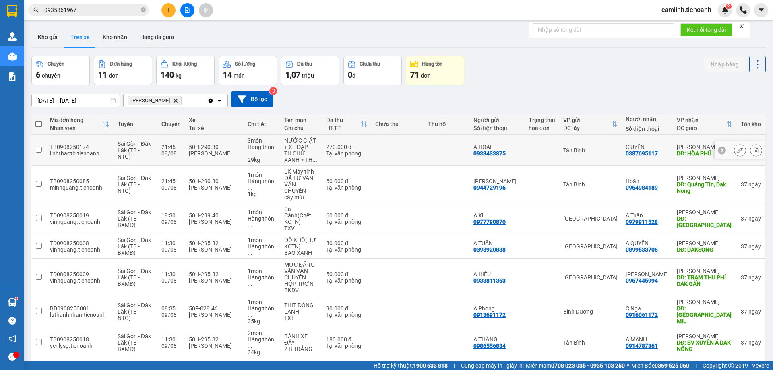
click at [734, 154] on button at bounding box center [739, 150] width 11 height 14
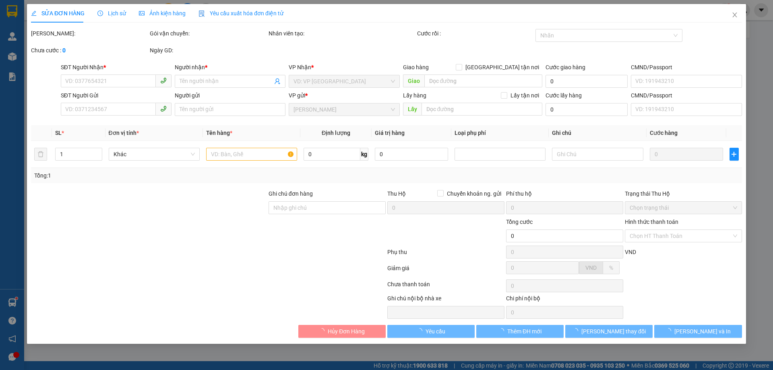
type input "0387695117"
type input "C UYÊN"
type input "HÒA PHÚ"
type input "0933433875"
type input "A HOÀI"
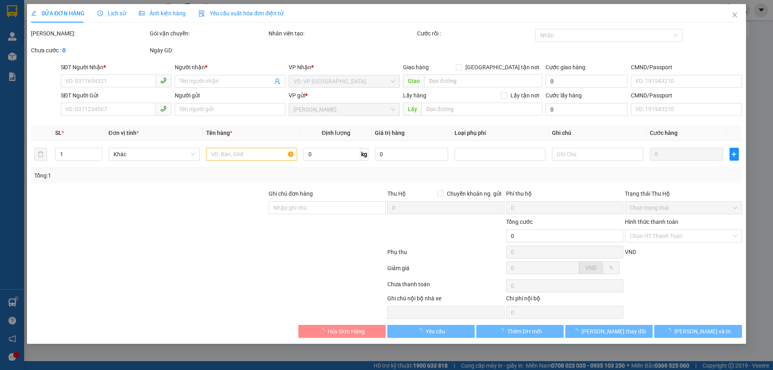
type input "270.000"
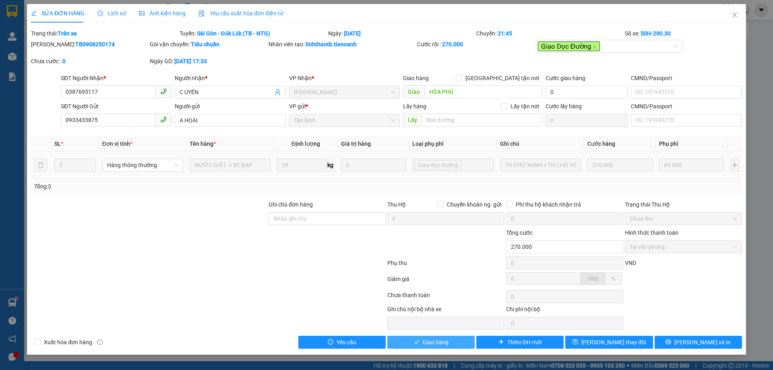
click at [449, 340] on button "Giao hàng" at bounding box center [430, 342] width 87 height 13
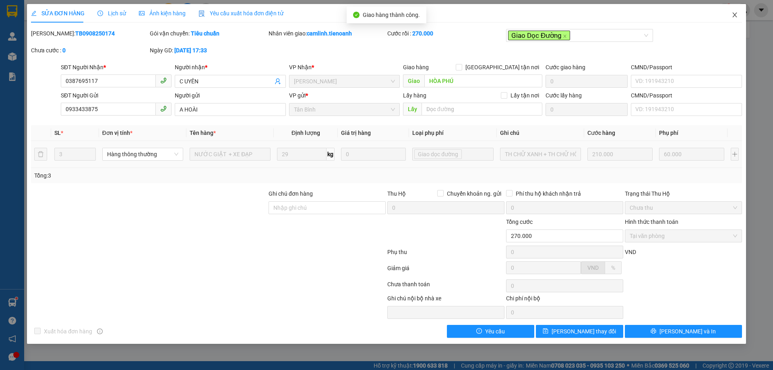
click at [735, 16] on icon "close" at bounding box center [735, 15] width 6 height 6
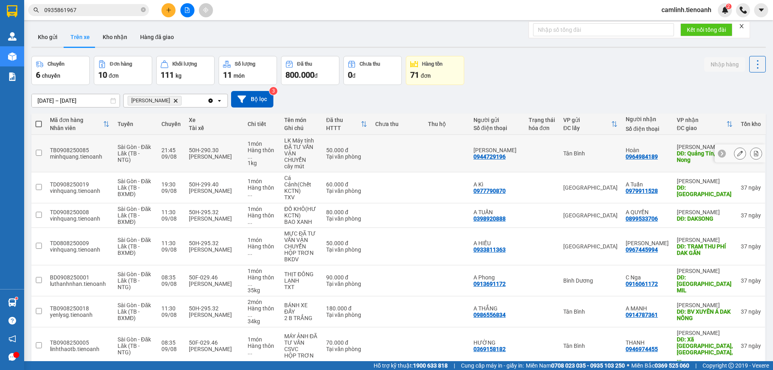
click at [737, 151] on icon at bounding box center [740, 154] width 6 height 6
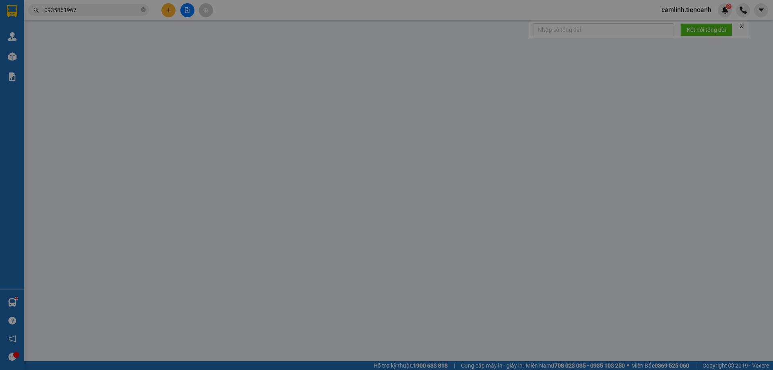
type input "0964984189"
type input "Hoàn"
type input "Quảng Tín, Dak Nong"
type input "0944729196"
type input "[PERSON_NAME]"
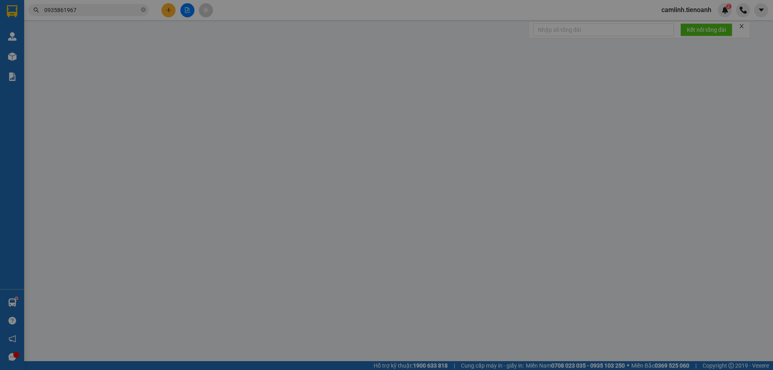
type input "50.000"
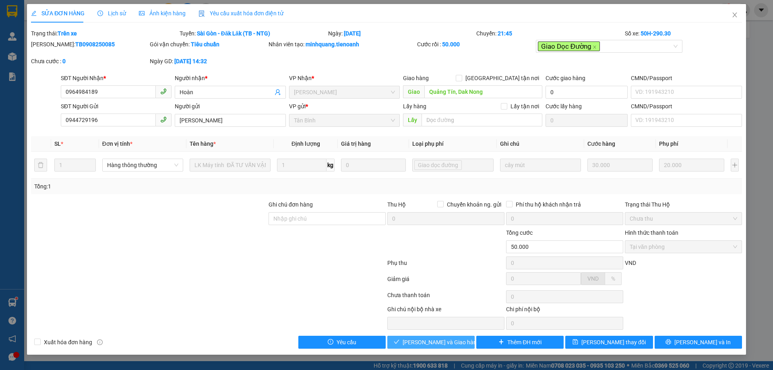
click at [427, 343] on span "[PERSON_NAME] và Giao hàng" at bounding box center [441, 342] width 77 height 9
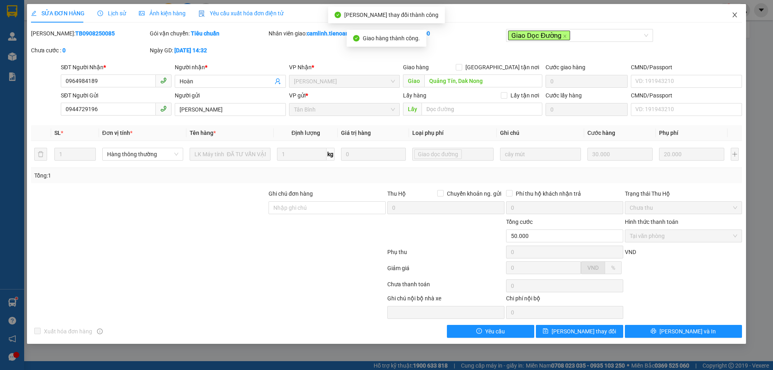
click at [735, 13] on icon "close" at bounding box center [735, 15] width 6 height 6
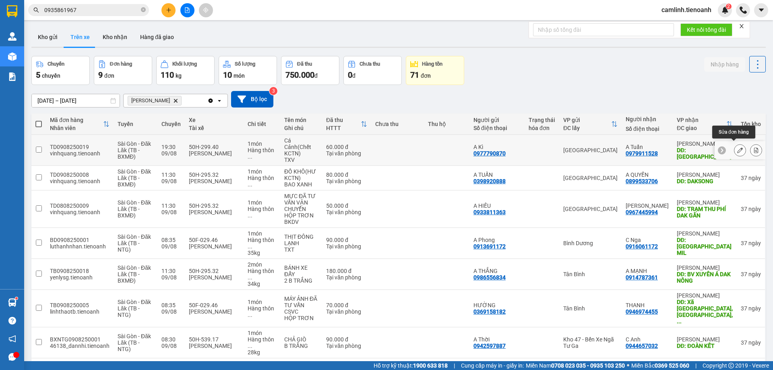
click at [738, 148] on button at bounding box center [739, 150] width 11 height 14
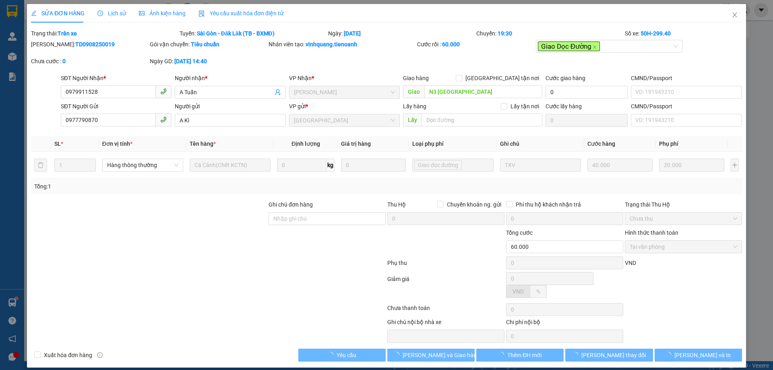
type input "0979911528"
type input "A Tuấn"
type input "N3 Hòa Phú"
type input "0977790870"
type input "A Kì"
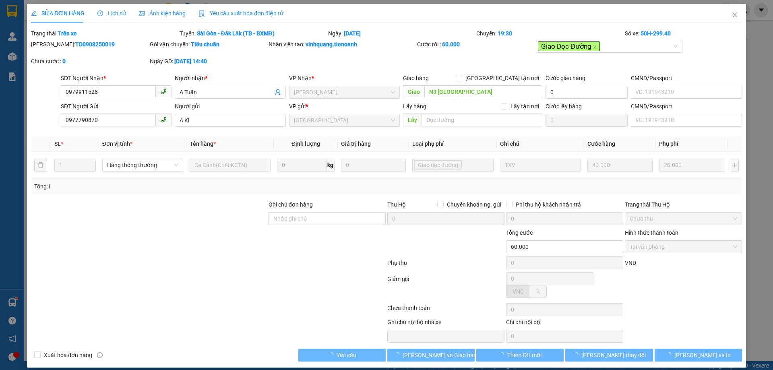
type input "60.000"
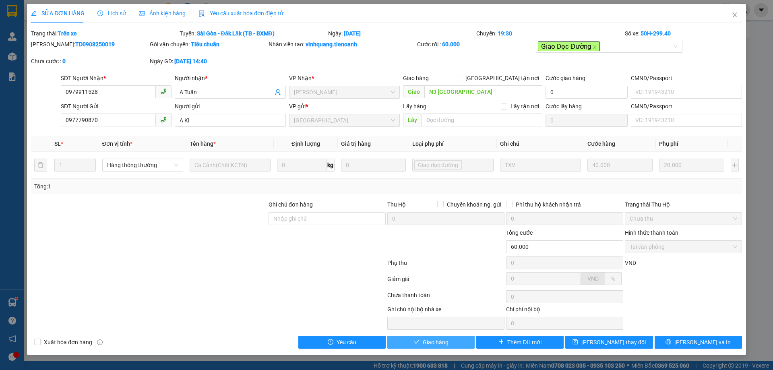
click at [430, 340] on button "Giao hàng" at bounding box center [430, 342] width 87 height 13
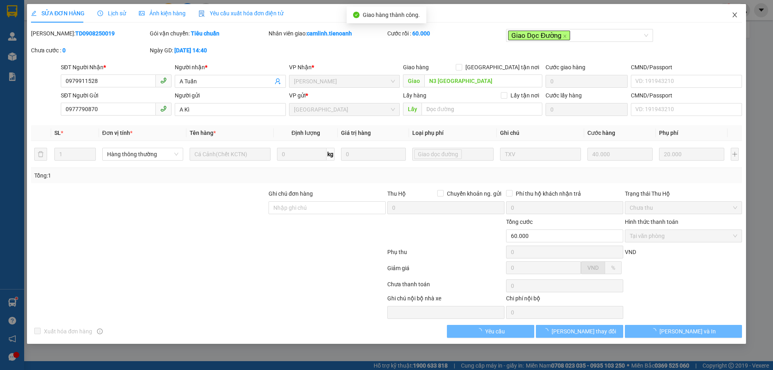
click at [732, 13] on icon "close" at bounding box center [735, 15] width 6 height 6
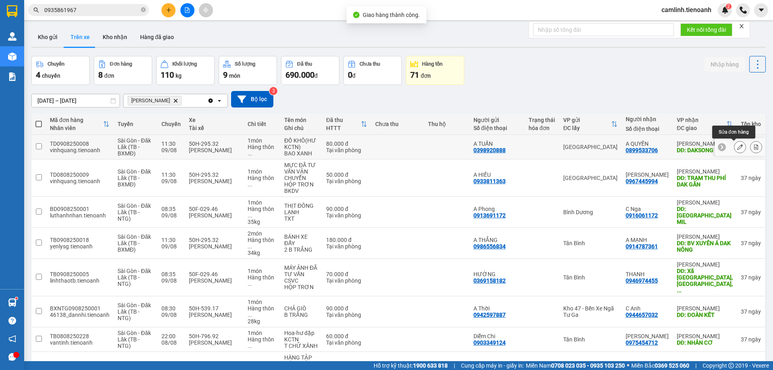
click at [737, 147] on icon at bounding box center [740, 147] width 6 height 6
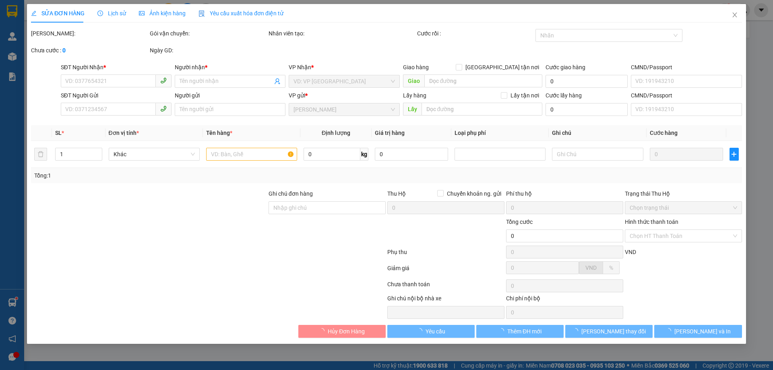
type input "0899533706"
type input "A QUYỀN"
type input "DAKSONG"
type input "0398920888"
type input "A TUẤN"
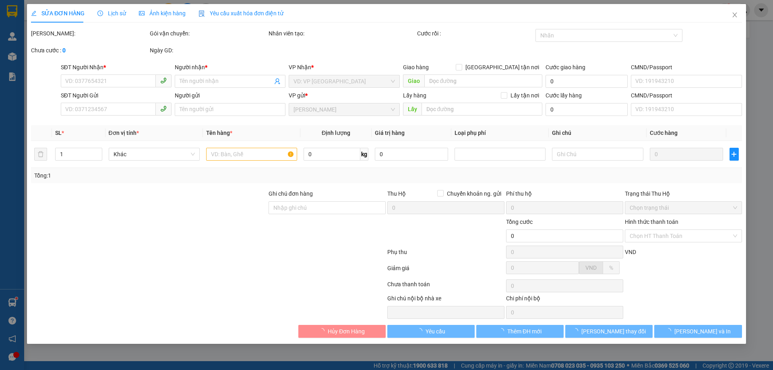
type input "80.000"
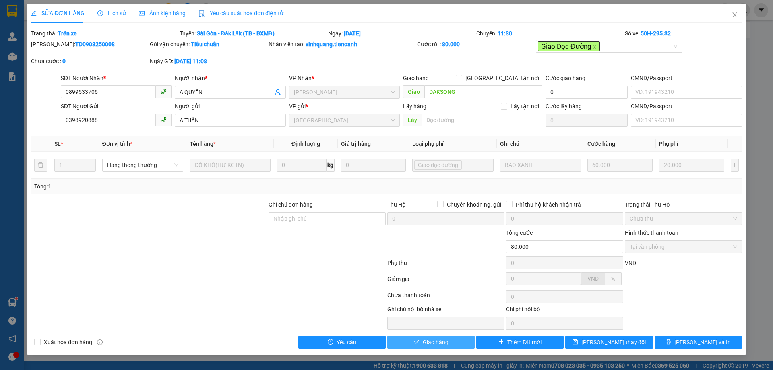
click at [436, 338] on span "Giao hàng" at bounding box center [436, 342] width 26 height 9
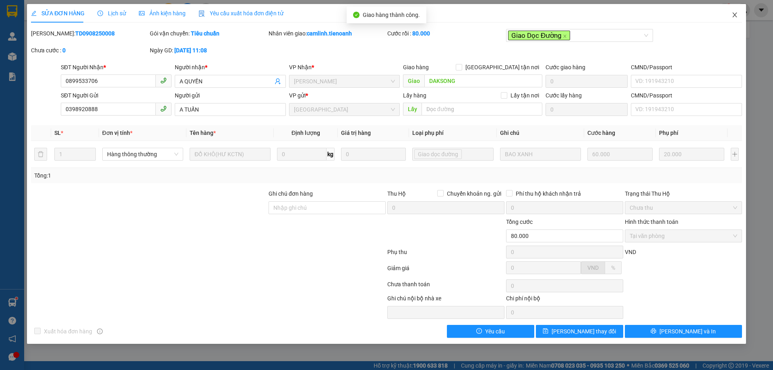
click at [733, 12] on icon "close" at bounding box center [735, 15] width 6 height 6
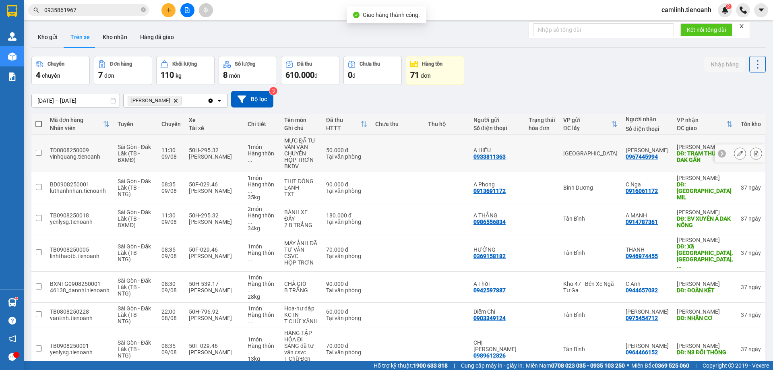
click at [734, 153] on button at bounding box center [739, 154] width 11 height 14
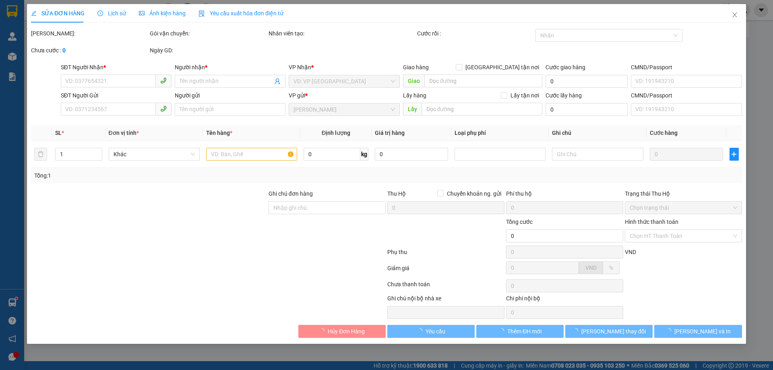
type input "0967445994"
type input "[PERSON_NAME]"
type input "TRẠM THU PHÍ DAK GẦN"
type input "0933811363"
type input "A HIẾU"
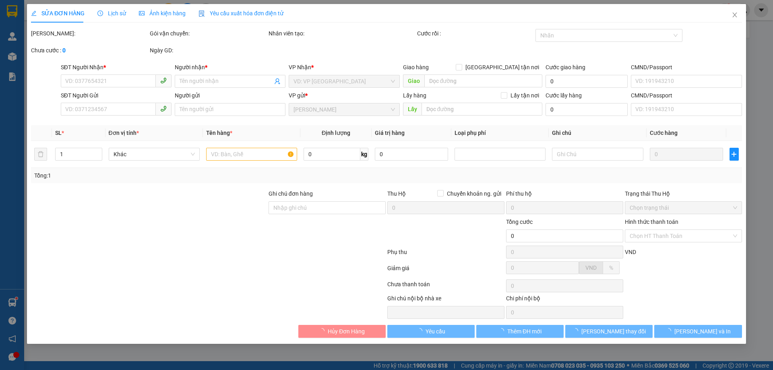
type input "50.000"
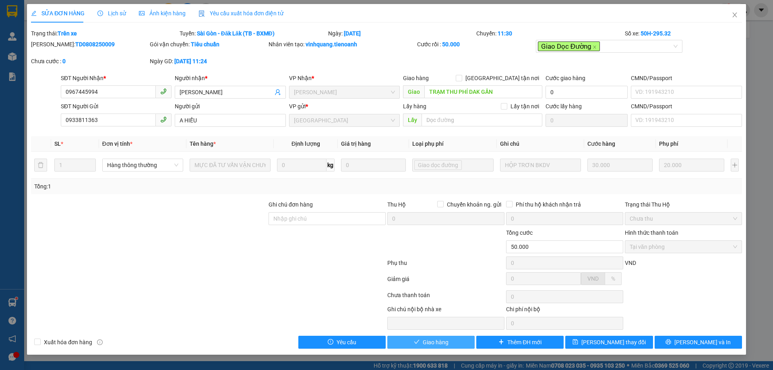
click at [440, 345] on span "Giao hàng" at bounding box center [436, 342] width 26 height 9
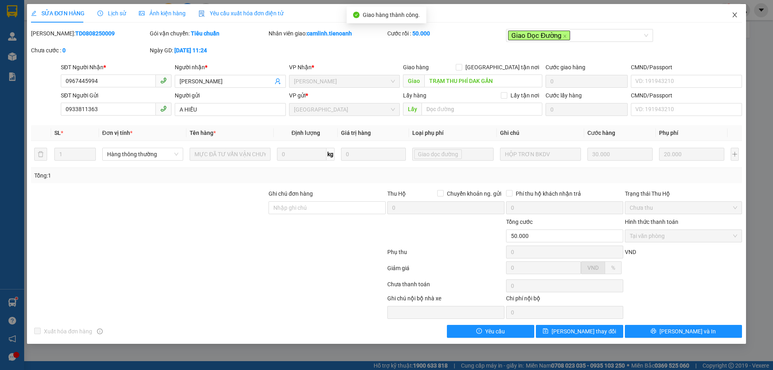
click at [734, 12] on icon "close" at bounding box center [735, 15] width 6 height 6
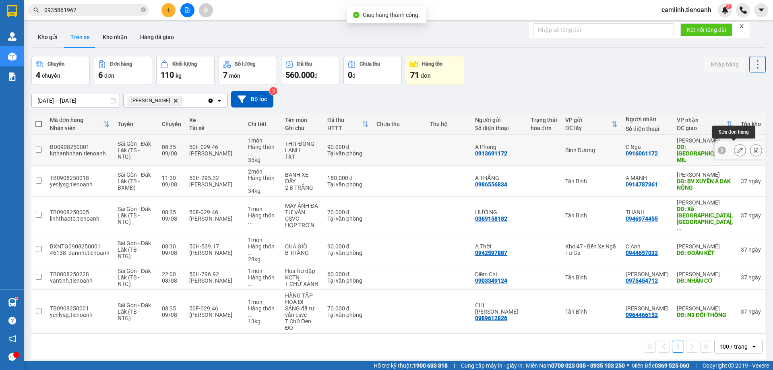
click at [734, 145] on button at bounding box center [739, 150] width 11 height 14
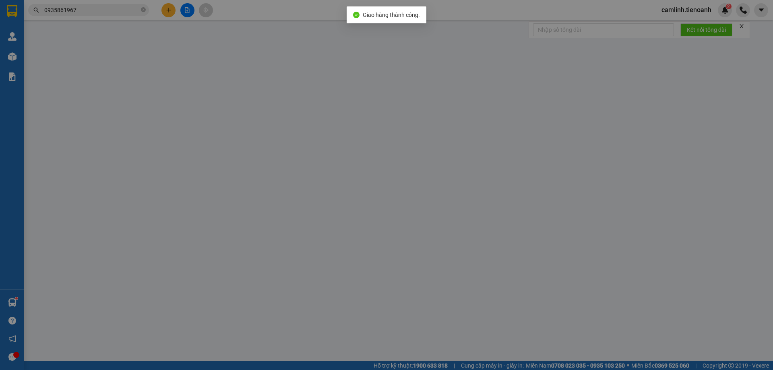
type input "0916061172"
type input "C Nga"
type input "CHỢ ĐĂK MIL"
type input "0913691172"
type input "A Phong"
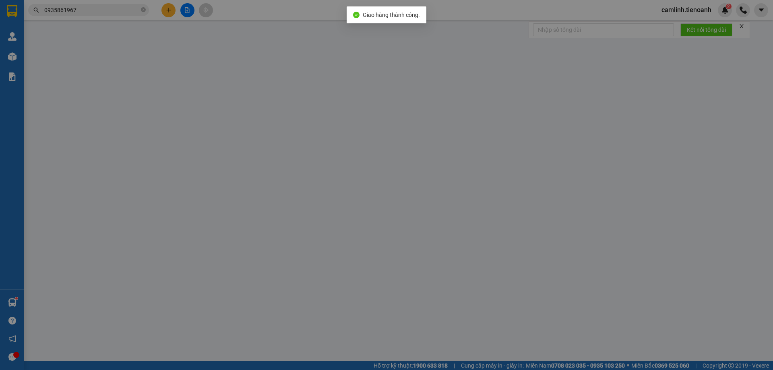
type input "90.000"
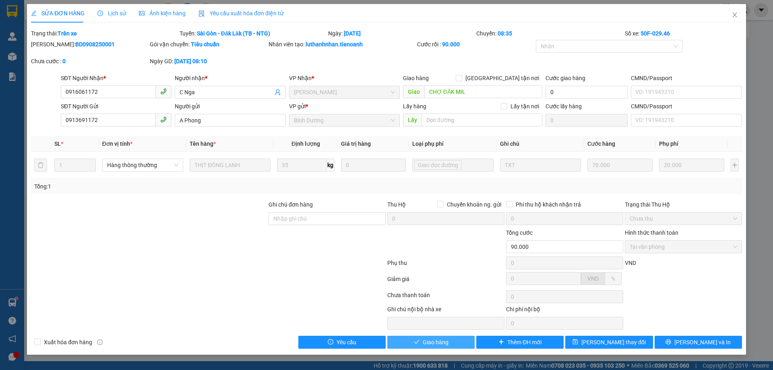
click at [422, 345] on button "Giao hàng" at bounding box center [430, 342] width 87 height 13
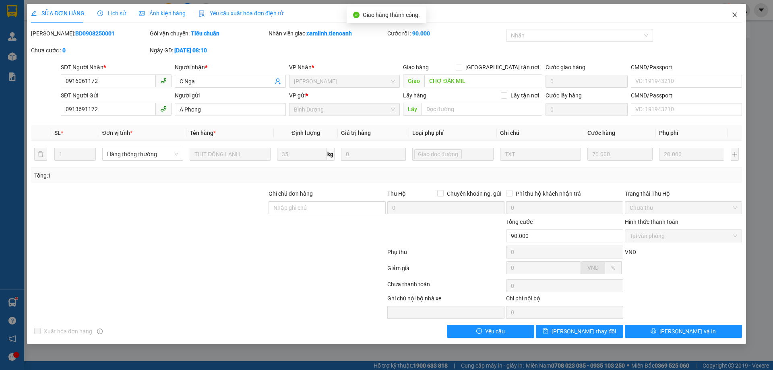
click at [734, 17] on icon "close" at bounding box center [734, 14] width 4 height 5
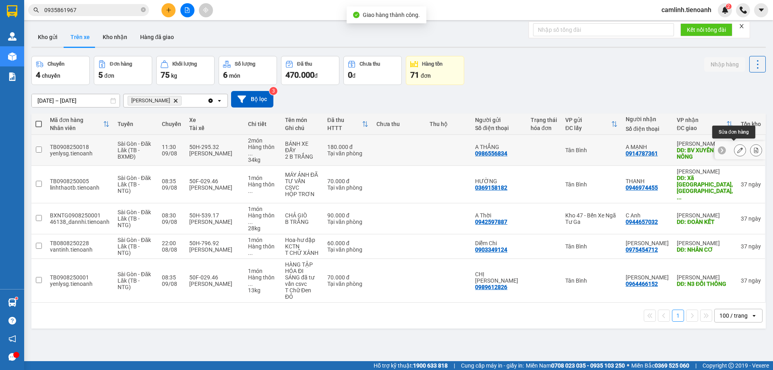
click at [734, 144] on div at bounding box center [740, 150] width 12 height 12
click at [734, 146] on button at bounding box center [739, 150] width 11 height 14
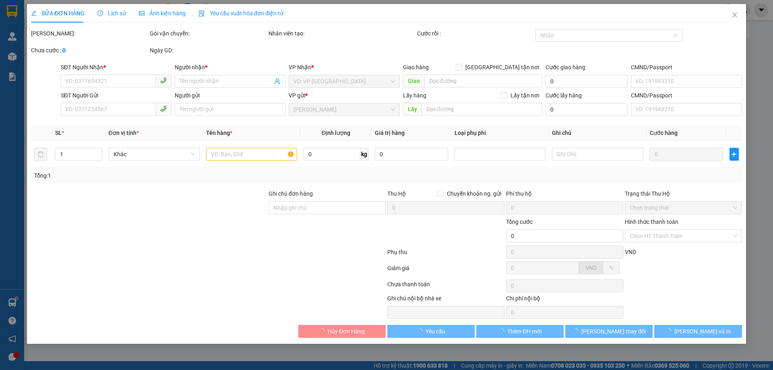
type input "0914787361"
type input "A MẠNH"
type input "BV XUYÊN Á DAK NÔNG"
type input "0986556834"
type input "A THẮNG"
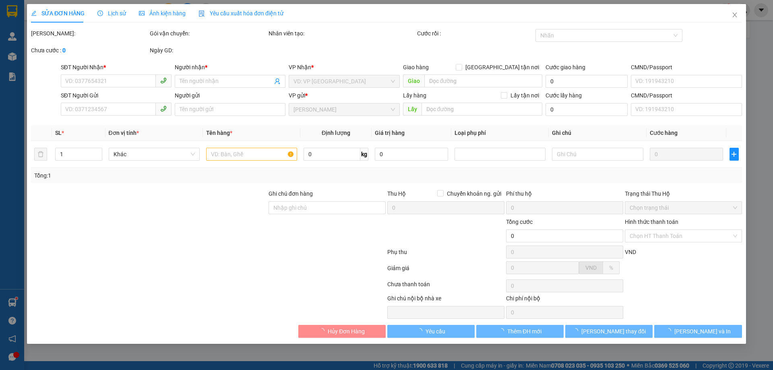
type input "180.000"
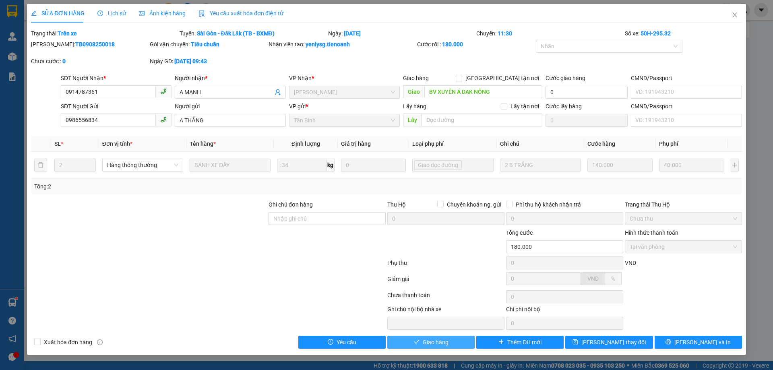
click at [448, 344] on span "Giao hàng" at bounding box center [436, 342] width 26 height 9
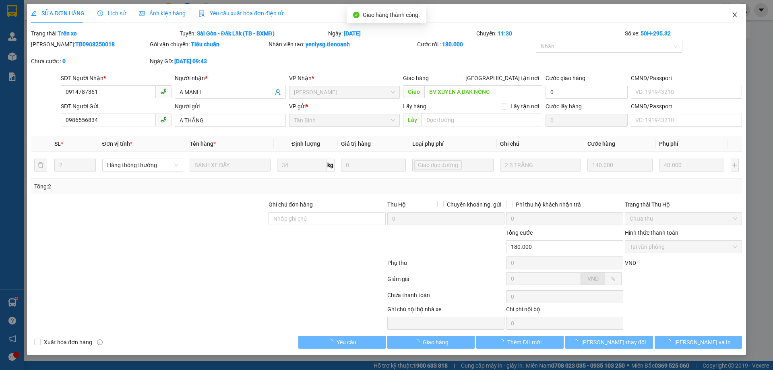
click at [735, 11] on span "Close" at bounding box center [735, 15] width 23 height 23
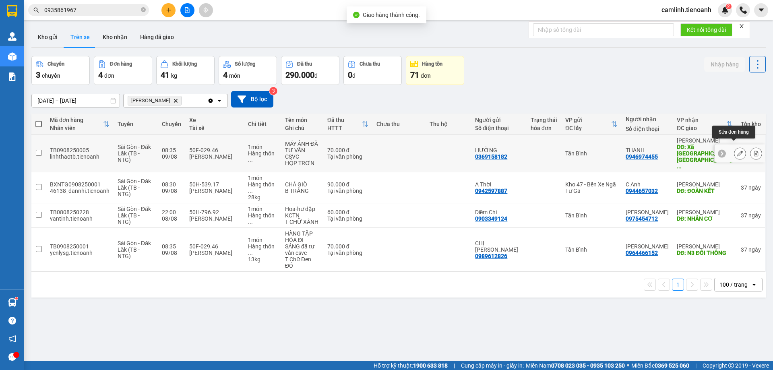
click at [737, 151] on icon at bounding box center [740, 154] width 6 height 6
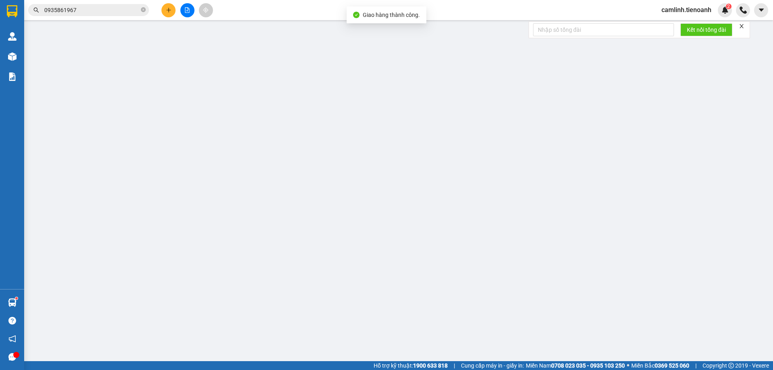
type input "0946974455"
type input "THANH"
type input "Xã Trường Xuân, Đắk Song, Đắk Nông"
type input "0369158182"
type input "HƯỜNG"
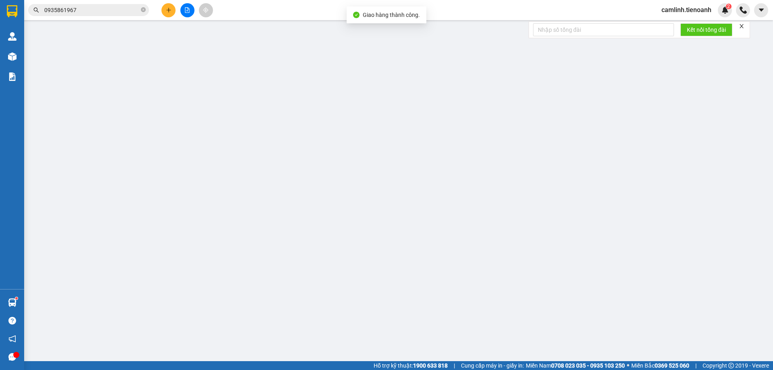
type input "70.000"
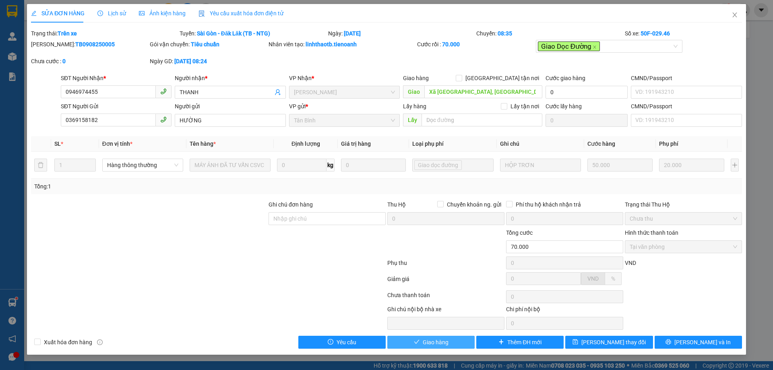
click at [436, 343] on span "Giao hàng" at bounding box center [436, 342] width 26 height 9
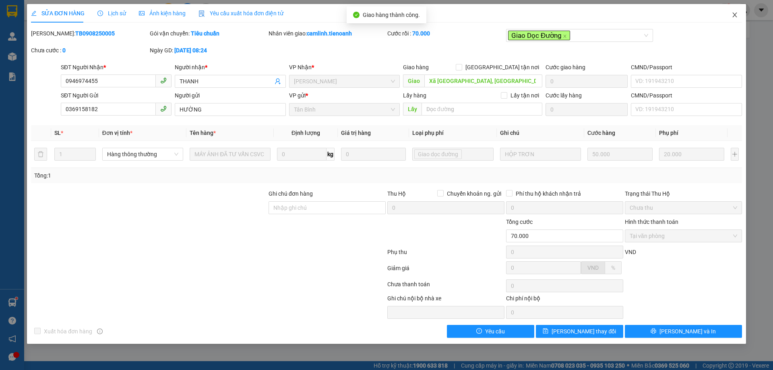
click at [736, 12] on icon "close" at bounding box center [735, 15] width 6 height 6
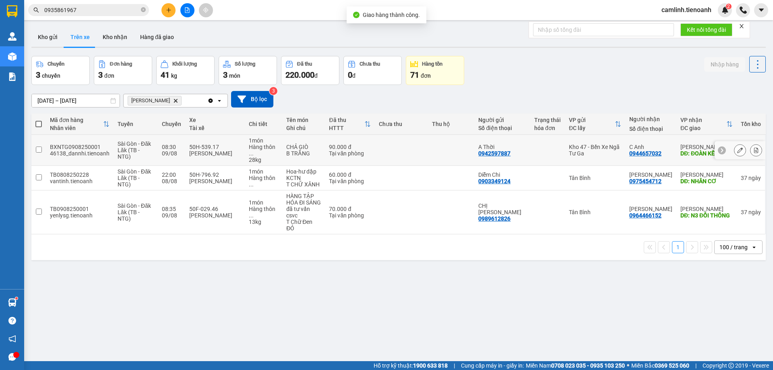
click at [734, 144] on button at bounding box center [739, 150] width 11 height 14
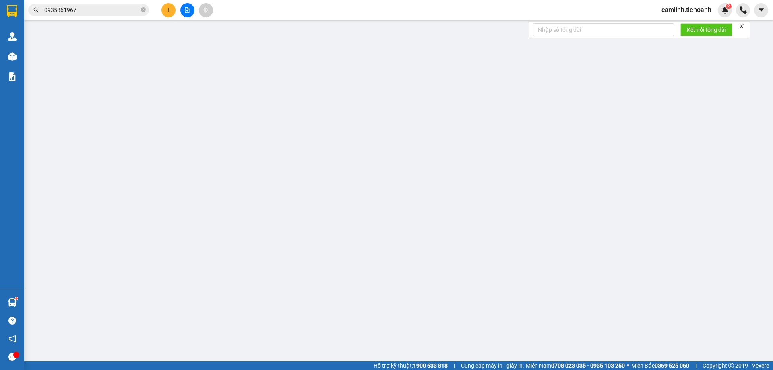
type input "0944657032"
type input "C Anh"
type input "ĐOÀN KẾT"
type input "0942597887"
type input "A Thời"
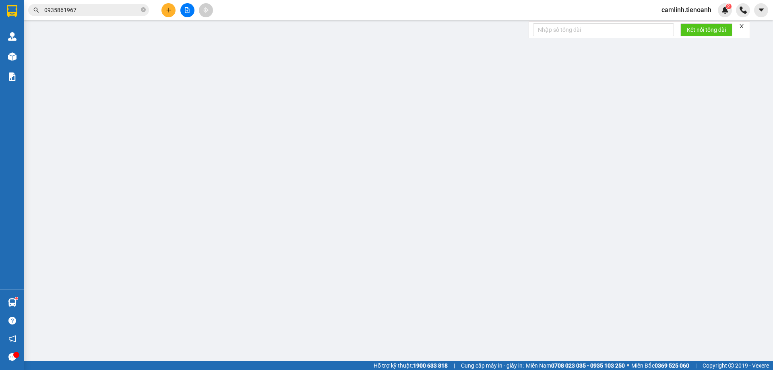
type input "90.000"
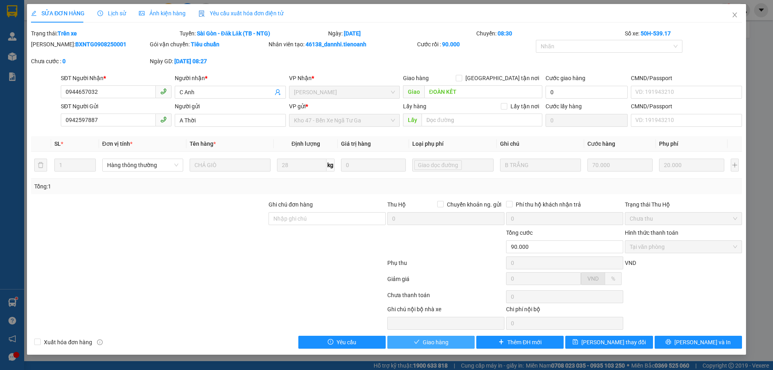
click at [458, 340] on button "Giao hàng" at bounding box center [430, 342] width 87 height 13
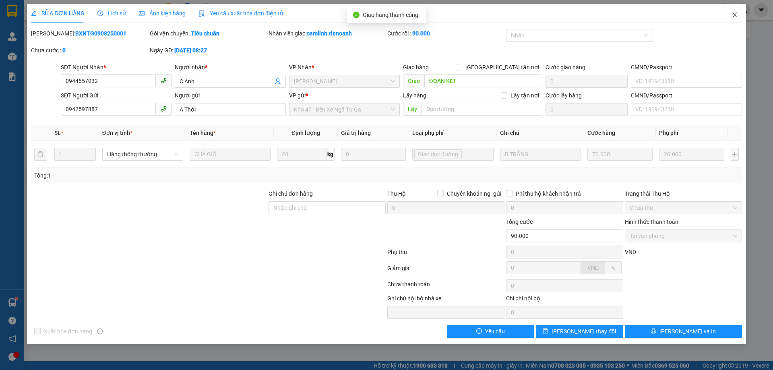
click at [733, 16] on icon "close" at bounding box center [735, 15] width 6 height 6
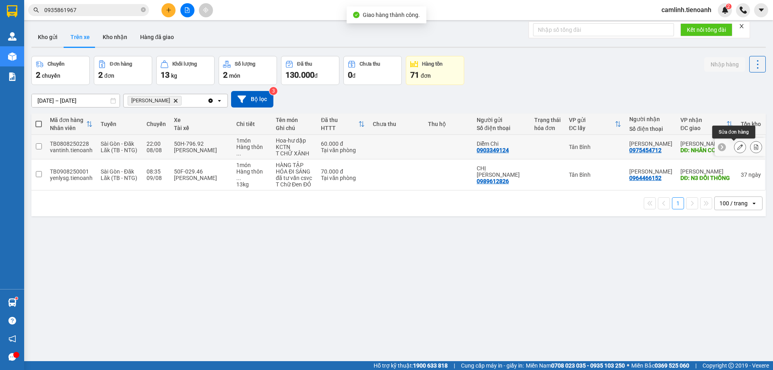
click at [737, 148] on icon at bounding box center [740, 147] width 6 height 6
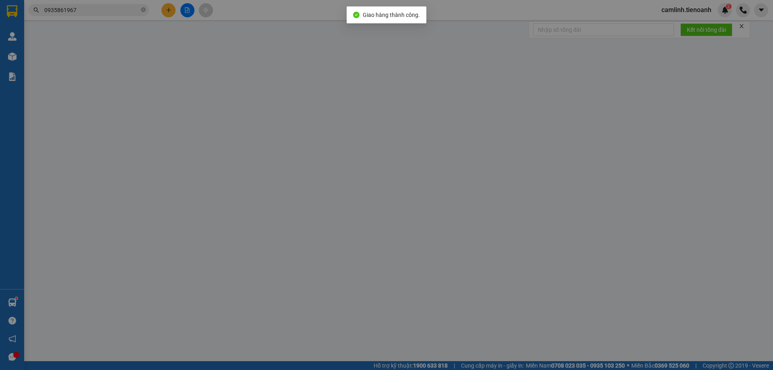
type input "0975454712"
type input "[PERSON_NAME]"
type input "NHÂN CƠ"
type input "0903349124"
type input "Diễm Chi"
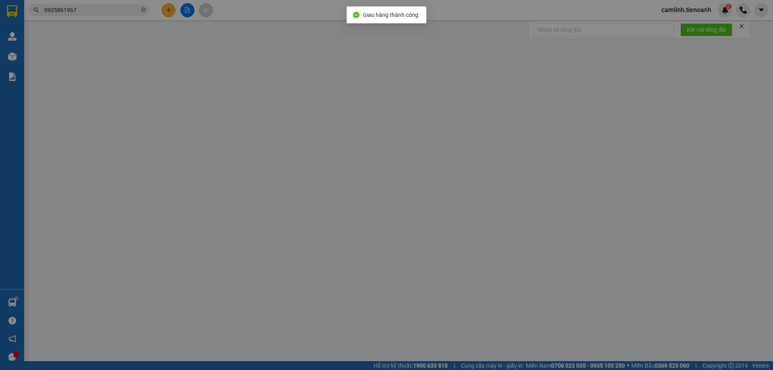
type input "60.000"
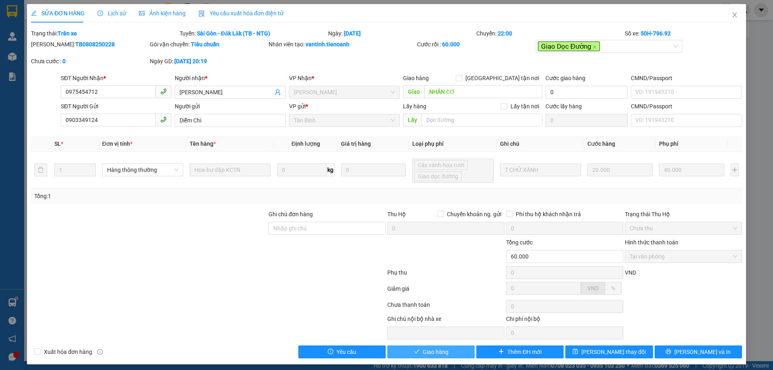
click at [453, 348] on button "Giao hàng" at bounding box center [430, 351] width 87 height 13
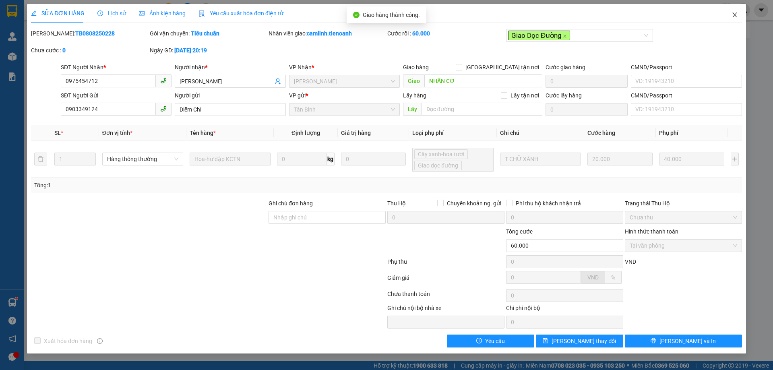
click at [733, 14] on icon "close" at bounding box center [734, 14] width 4 height 5
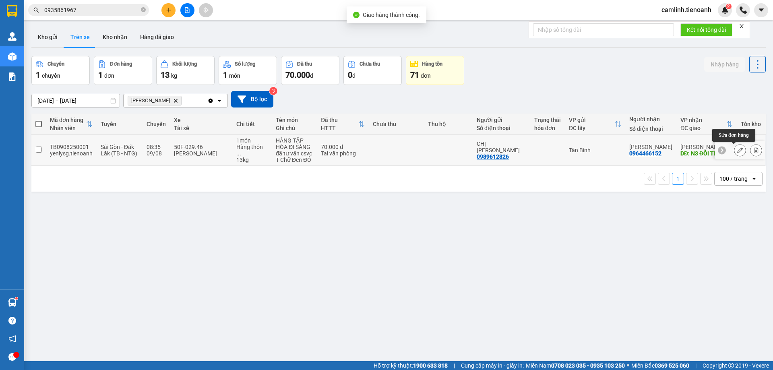
click at [737, 151] on icon at bounding box center [740, 150] width 6 height 6
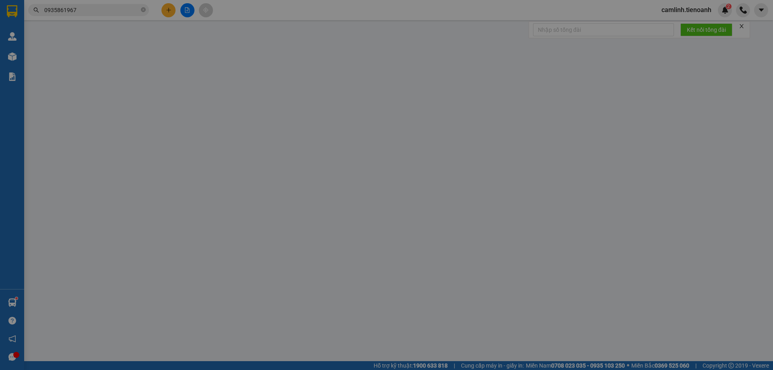
type input "0964466152"
type input "[PERSON_NAME]"
type input "N3 ĐỒI THÔNG"
type input "0989612826"
type input "CHỊ [PERSON_NAME]"
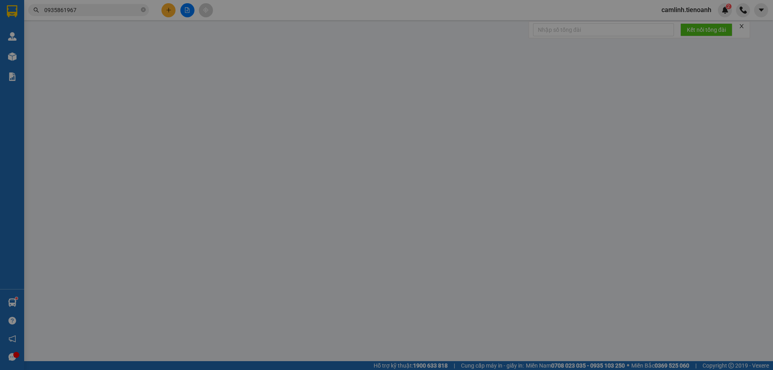
type input "70.000"
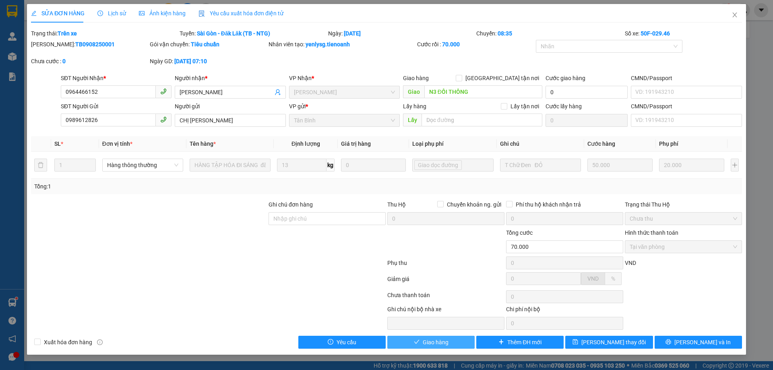
click at [424, 344] on span "Giao hàng" at bounding box center [436, 342] width 26 height 9
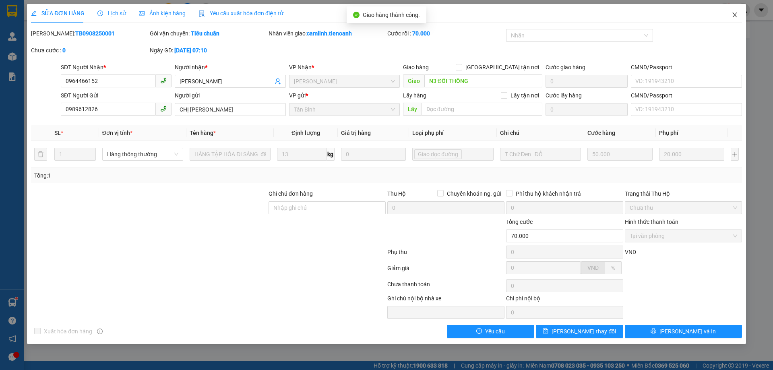
click at [732, 14] on icon "close" at bounding box center [735, 15] width 6 height 6
